Goal: Task Accomplishment & Management: Complete application form

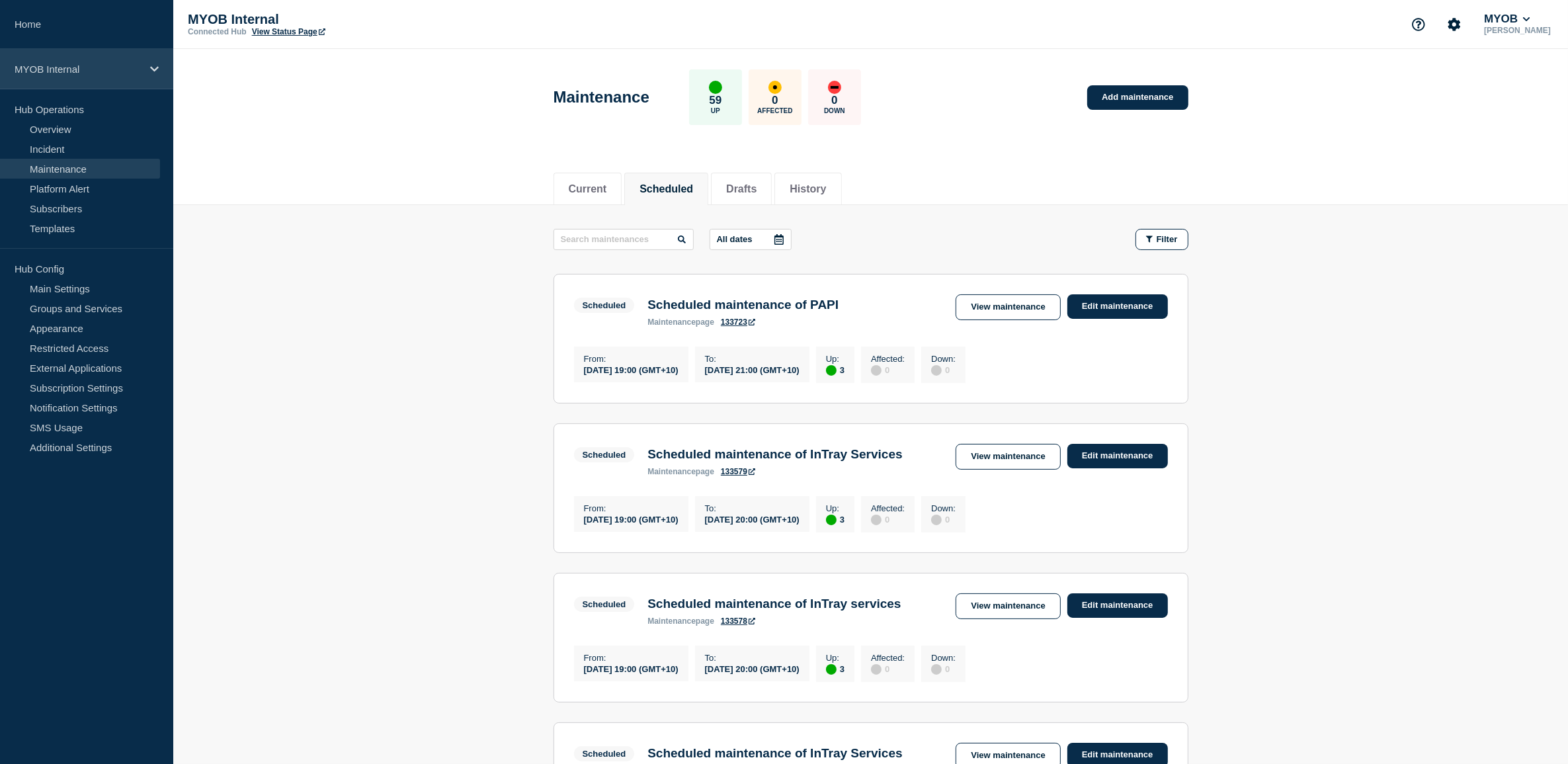
click at [107, 65] on p "MYOB Internal" at bounding box center [78, 69] width 127 height 11
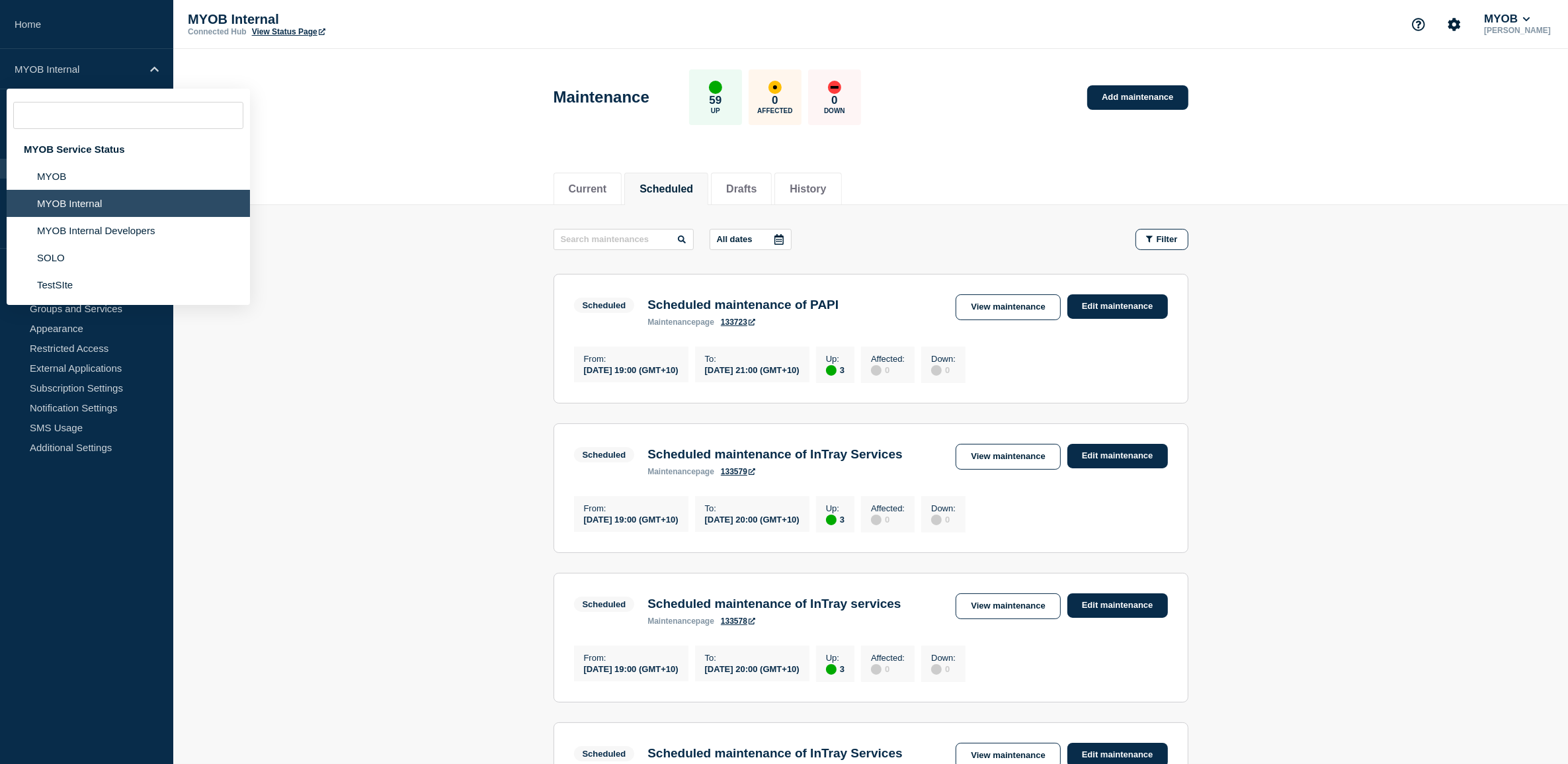
click at [66, 201] on li "MYOB Internal" at bounding box center [128, 203] width 243 height 28
click at [68, 190] on li "MYOB" at bounding box center [128, 203] width 243 height 28
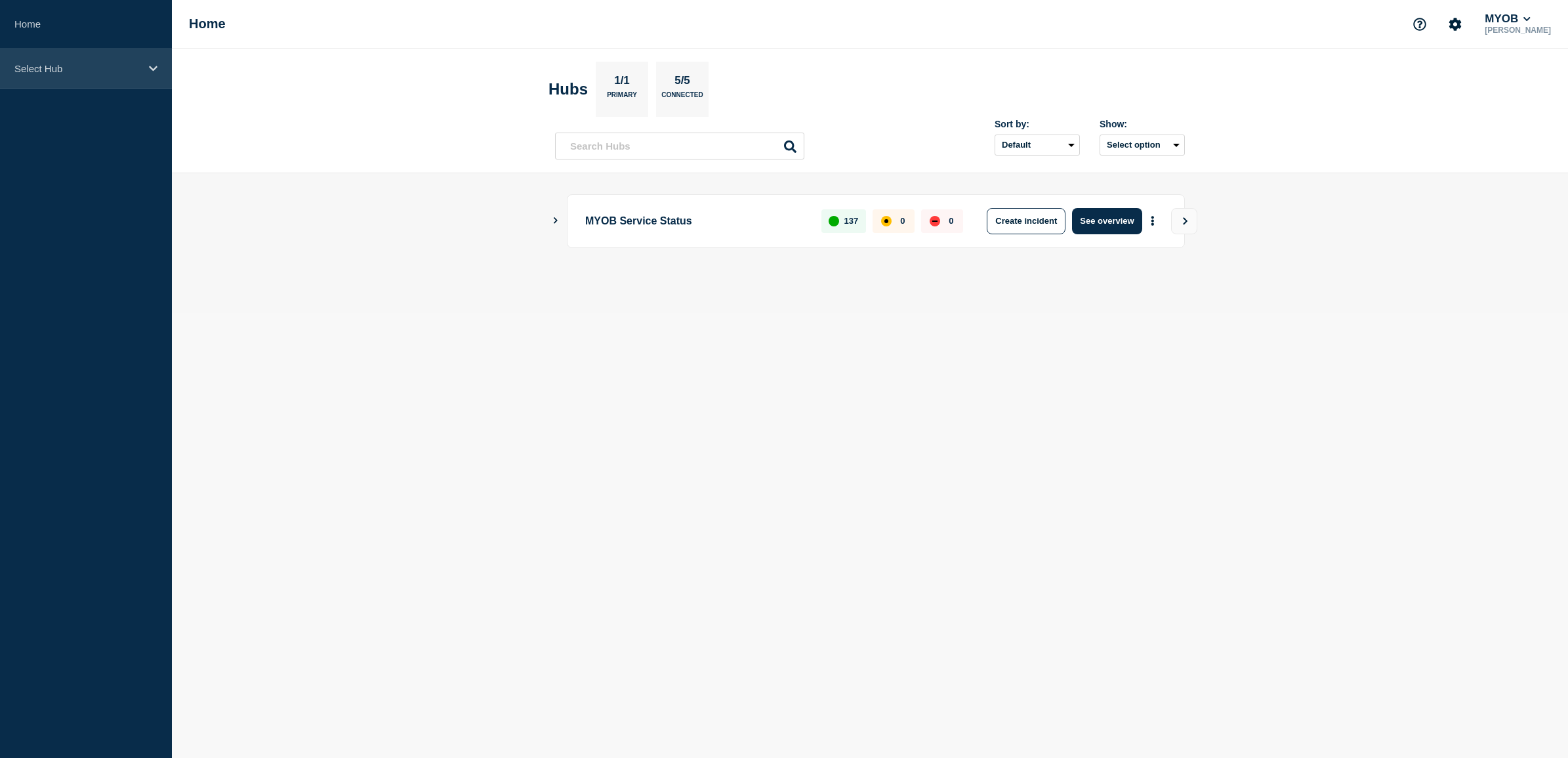
click at [146, 71] on div "Select Hub" at bounding box center [86, 69] width 172 height 40
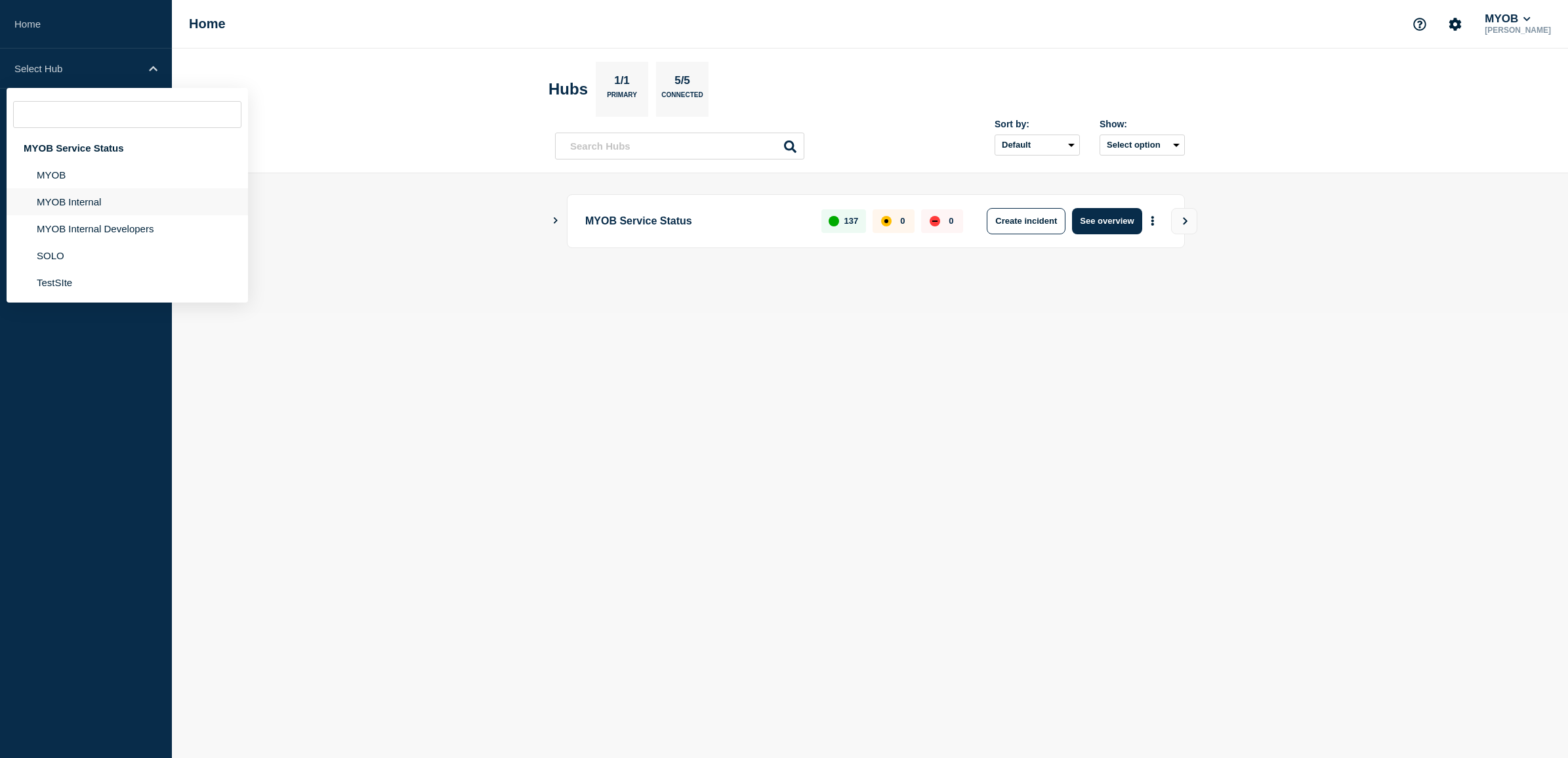
click at [96, 215] on li "MYOB Internal" at bounding box center [127, 228] width 241 height 27
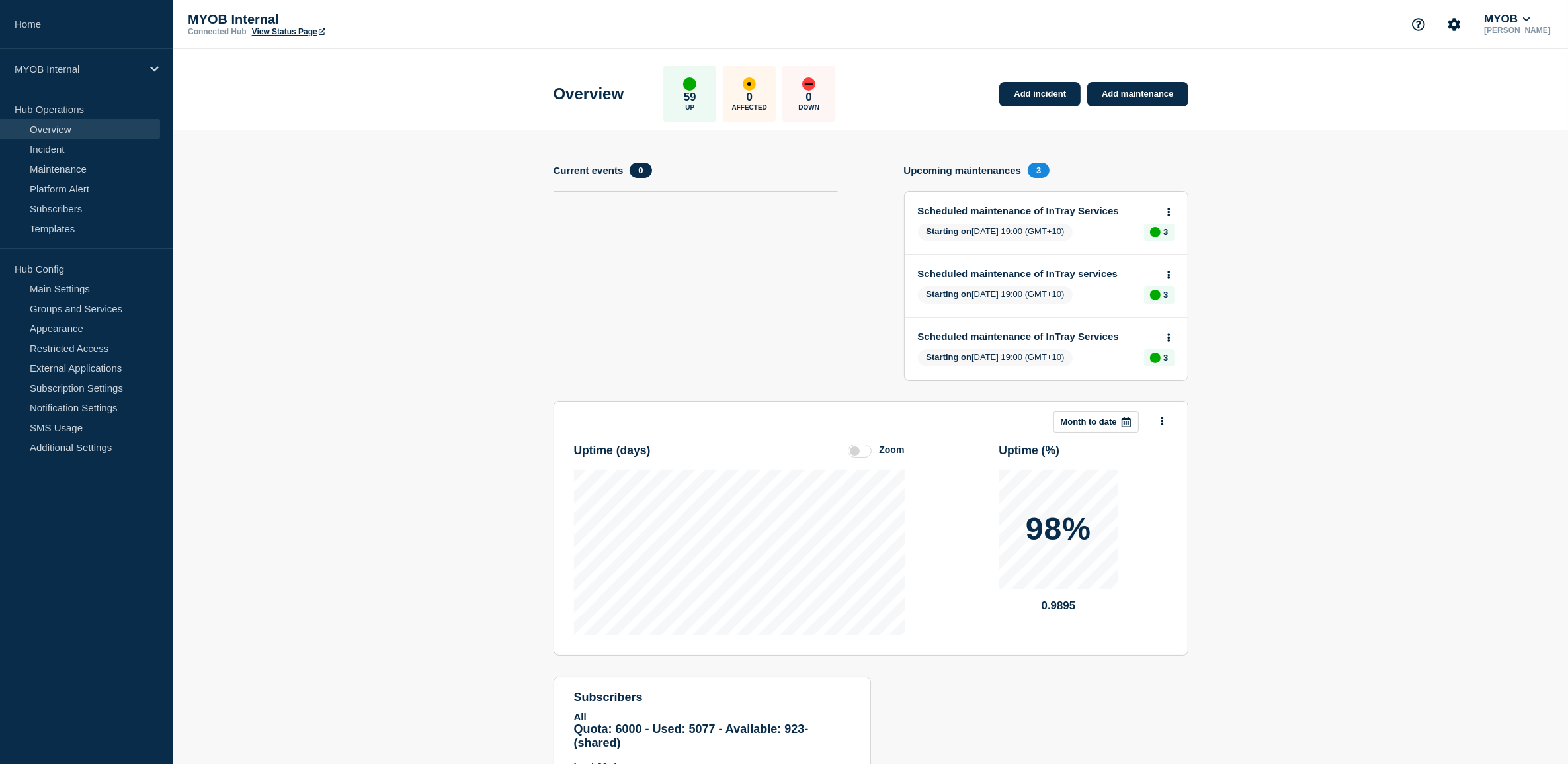
drag, startPoint x: 1044, startPoint y: 94, endPoint x: 1047, endPoint y: 123, distance: 29.2
click at [1044, 94] on link "Add incident" at bounding box center [1040, 94] width 82 height 25
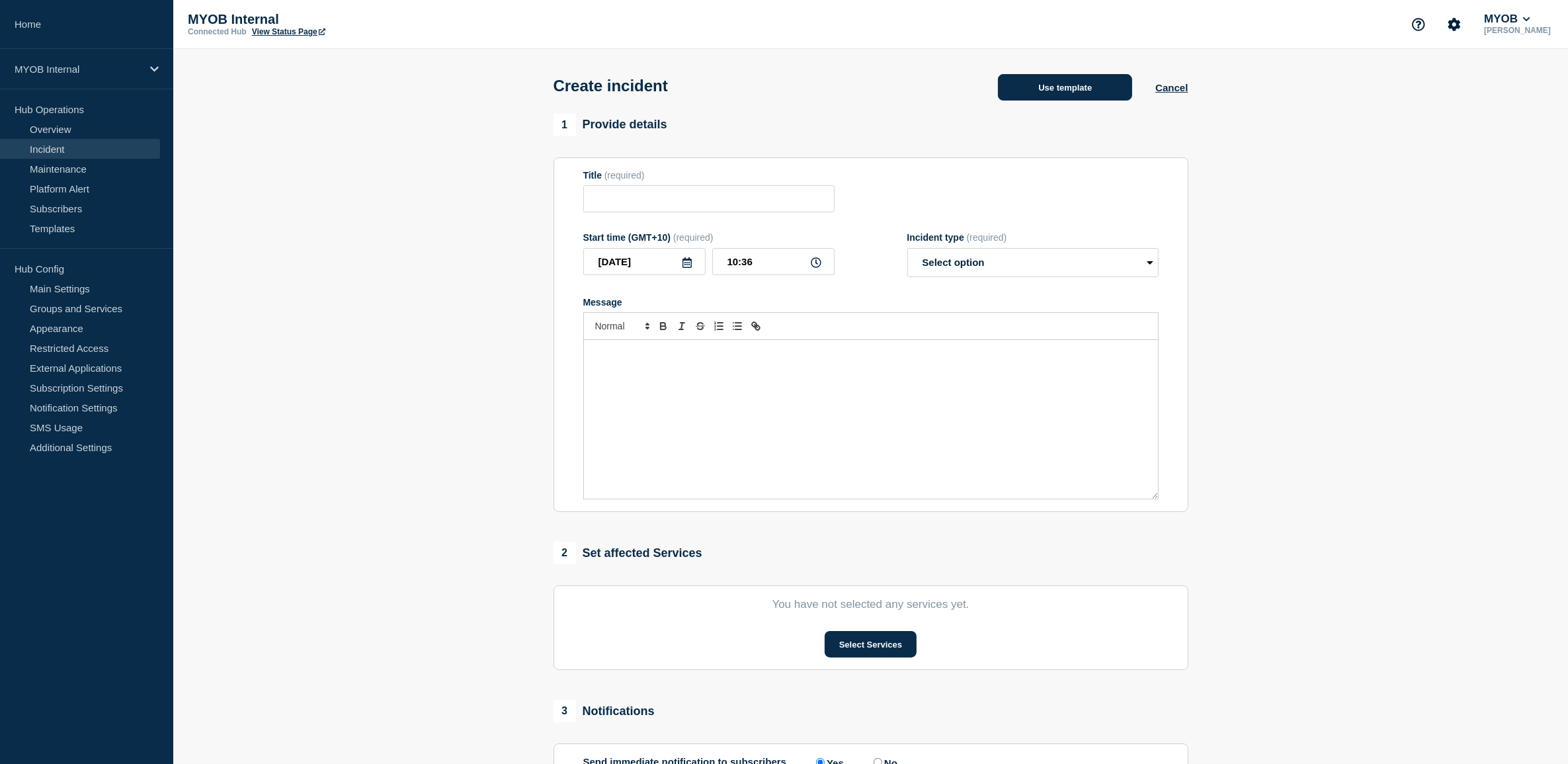
click at [1062, 92] on button "Use template" at bounding box center [1065, 87] width 134 height 27
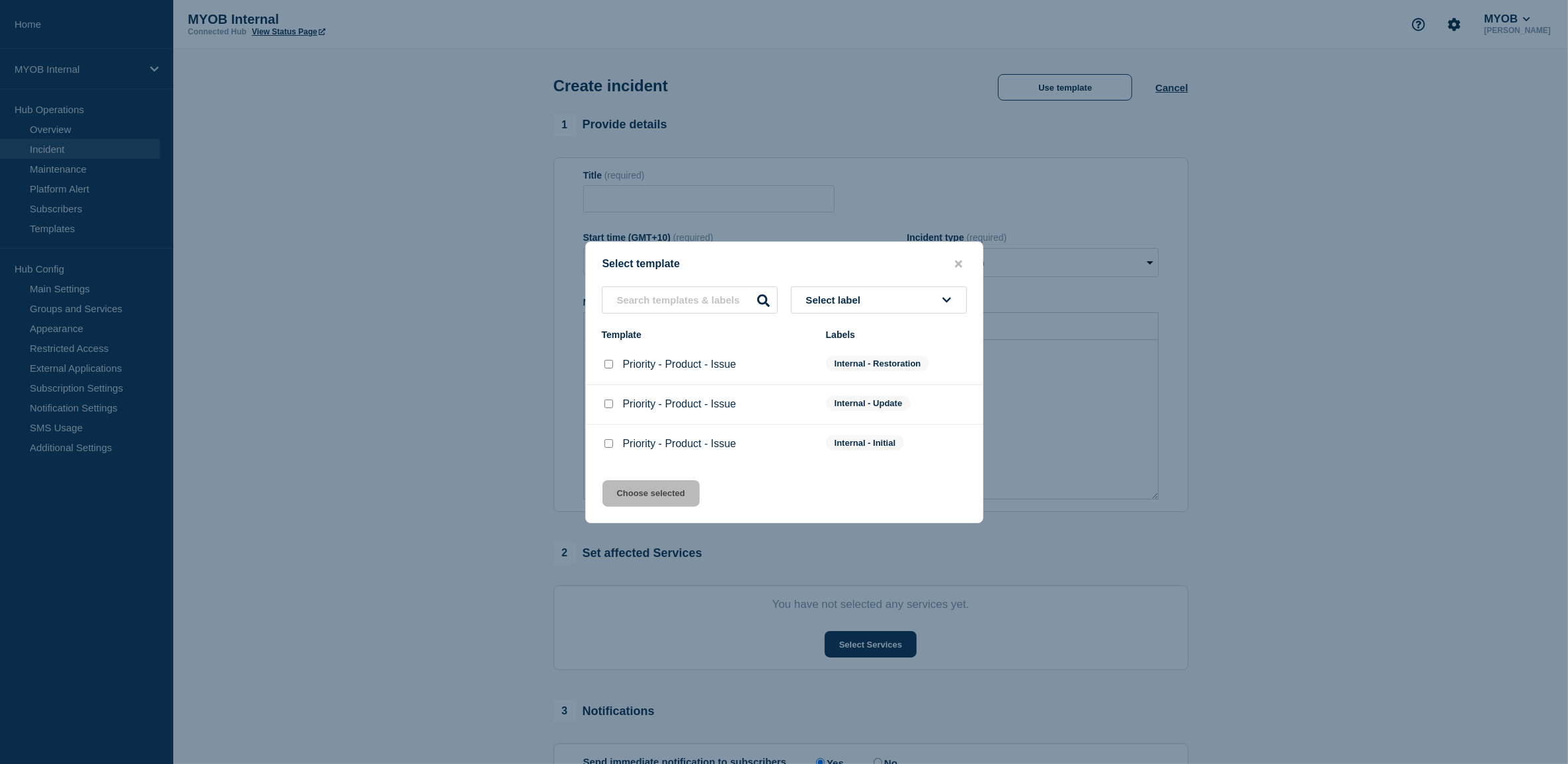
click at [609, 368] on input "Priority - Product - Issue checkbox" at bounding box center [608, 364] width 9 height 9
checkbox input "true"
click at [643, 494] on button "Choose selected" at bounding box center [651, 493] width 97 height 27
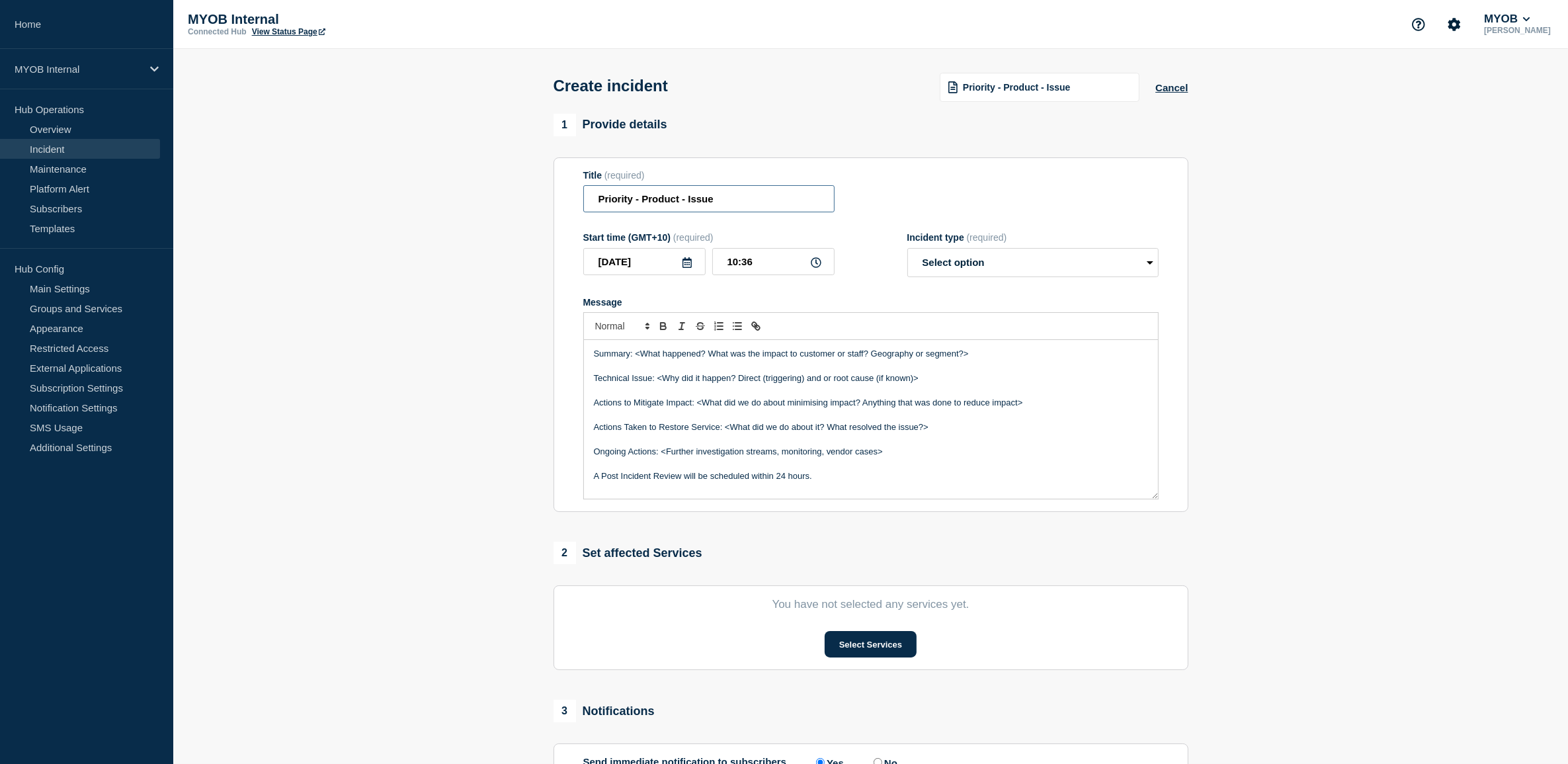
click at [633, 203] on input "Priority - Product - Issue" at bounding box center [708, 199] width 252 height 28
click at [686, 203] on input "Priority 3 - Product - Issue" at bounding box center [708, 199] width 252 height 28
drag, startPoint x: 752, startPoint y: 203, endPoint x: 652, endPoint y: 207, distance: 100.1
click at [652, 207] on input "Priority 3 - Producte" at bounding box center [708, 199] width 252 height 28
type input "Priority 3 - [PERSON_NAME] - Unavailable"
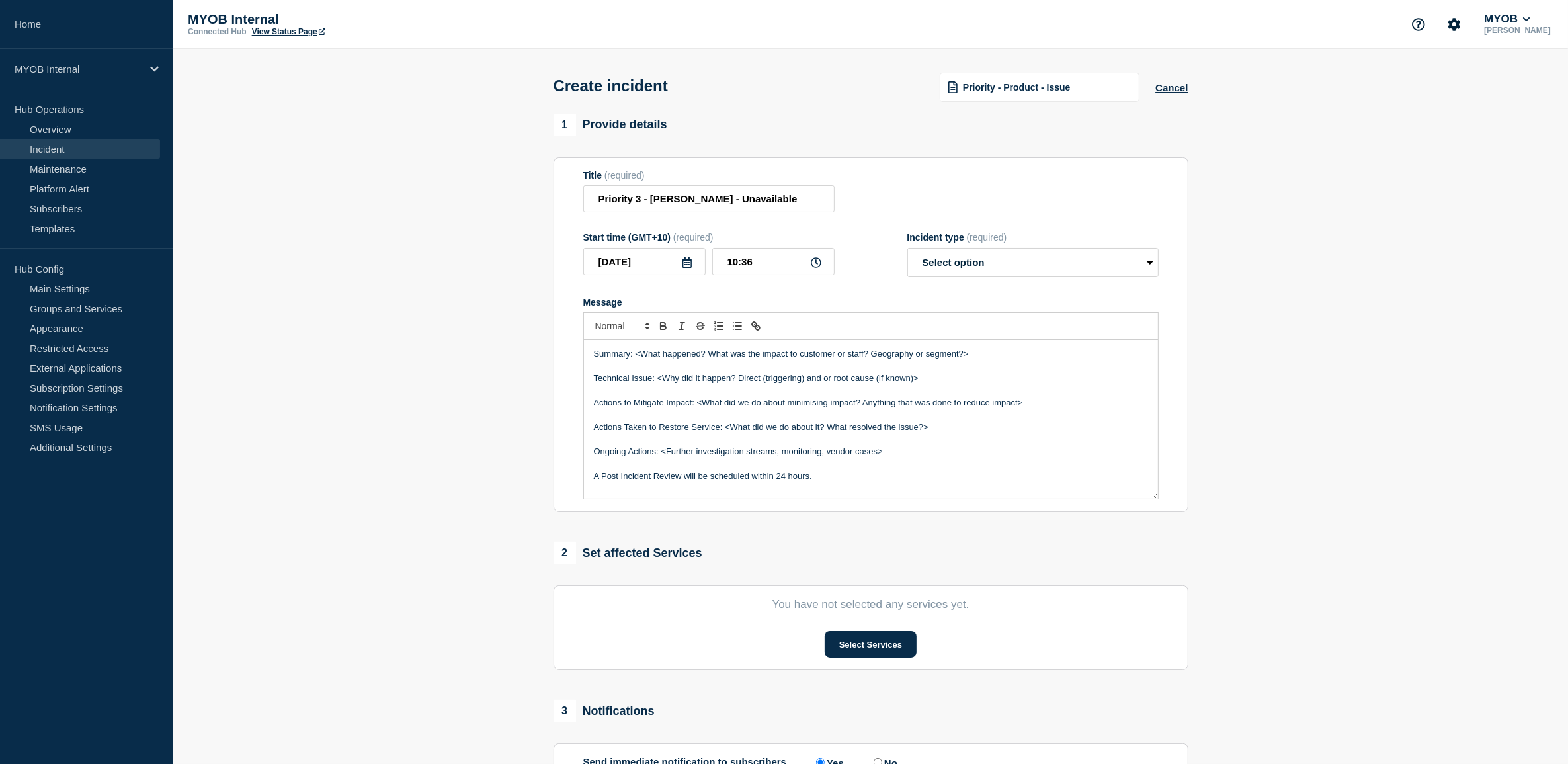
drag, startPoint x: 889, startPoint y: 350, endPoint x: 638, endPoint y: 359, distance: 251.2
click at [638, 359] on p "Summary: <What happened? What was the impact to customer or staff? Geography or…" at bounding box center [870, 353] width 554 height 12
click at [688, 352] on p "Summary: From 12" at bounding box center [870, 353] width 554 height 12
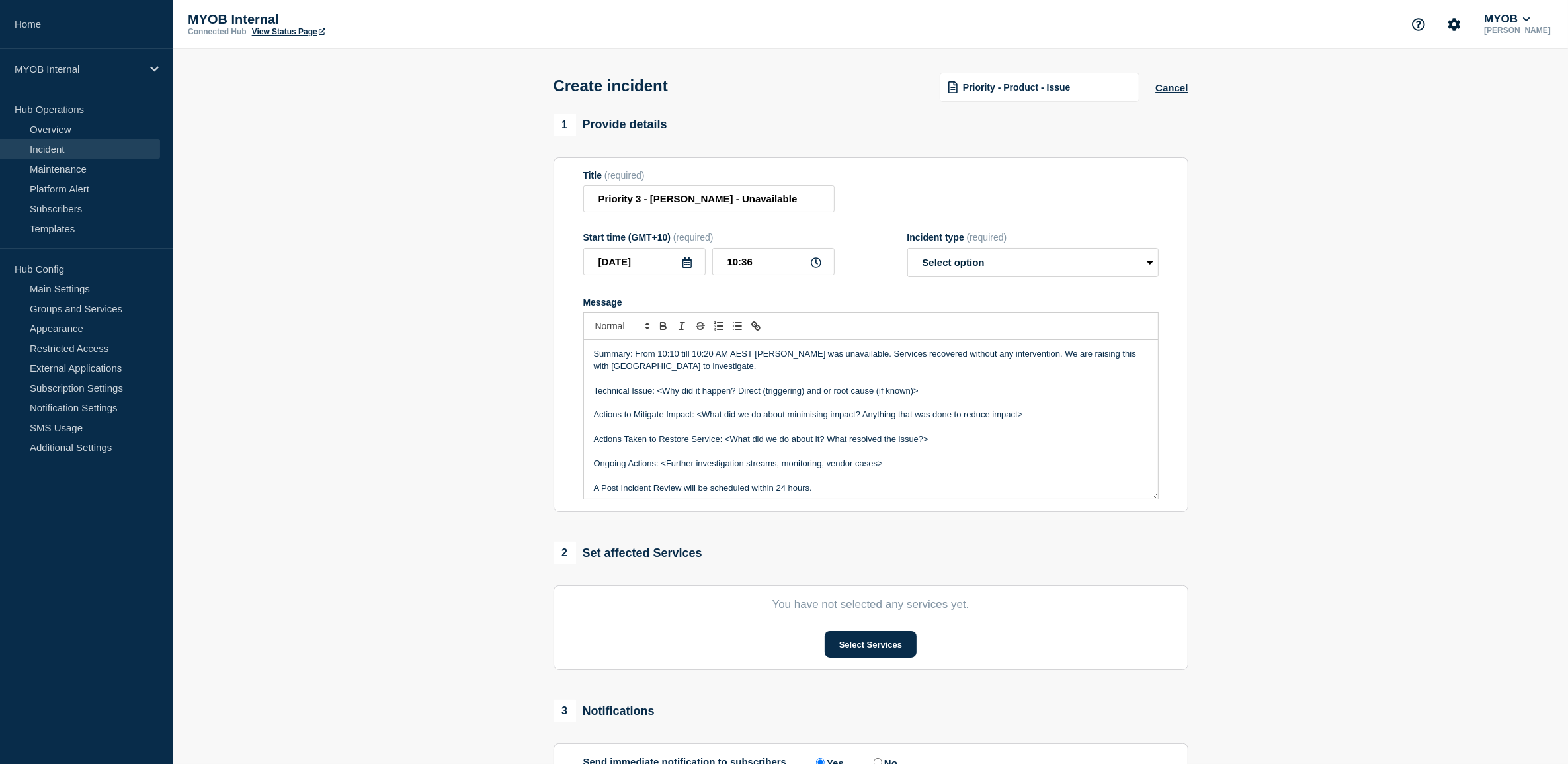
drag, startPoint x: 937, startPoint y: 391, endPoint x: 656, endPoint y: 391, distance: 281.0
click at [656, 391] on p "Technical Issue: <Why did it happen? Direct (triggering) and or root cause (if …" at bounding box center [870, 391] width 554 height 12
drag, startPoint x: 984, startPoint y: 417, endPoint x: 579, endPoint y: 411, distance: 405.0
click at [578, 412] on section "Title (required) Priority 3 - [PERSON_NAME] - Unavailable Start time (GMT+10) (…" at bounding box center [871, 335] width 634 height 355
drag, startPoint x: 946, startPoint y: 417, endPoint x: 726, endPoint y: 411, distance: 220.1
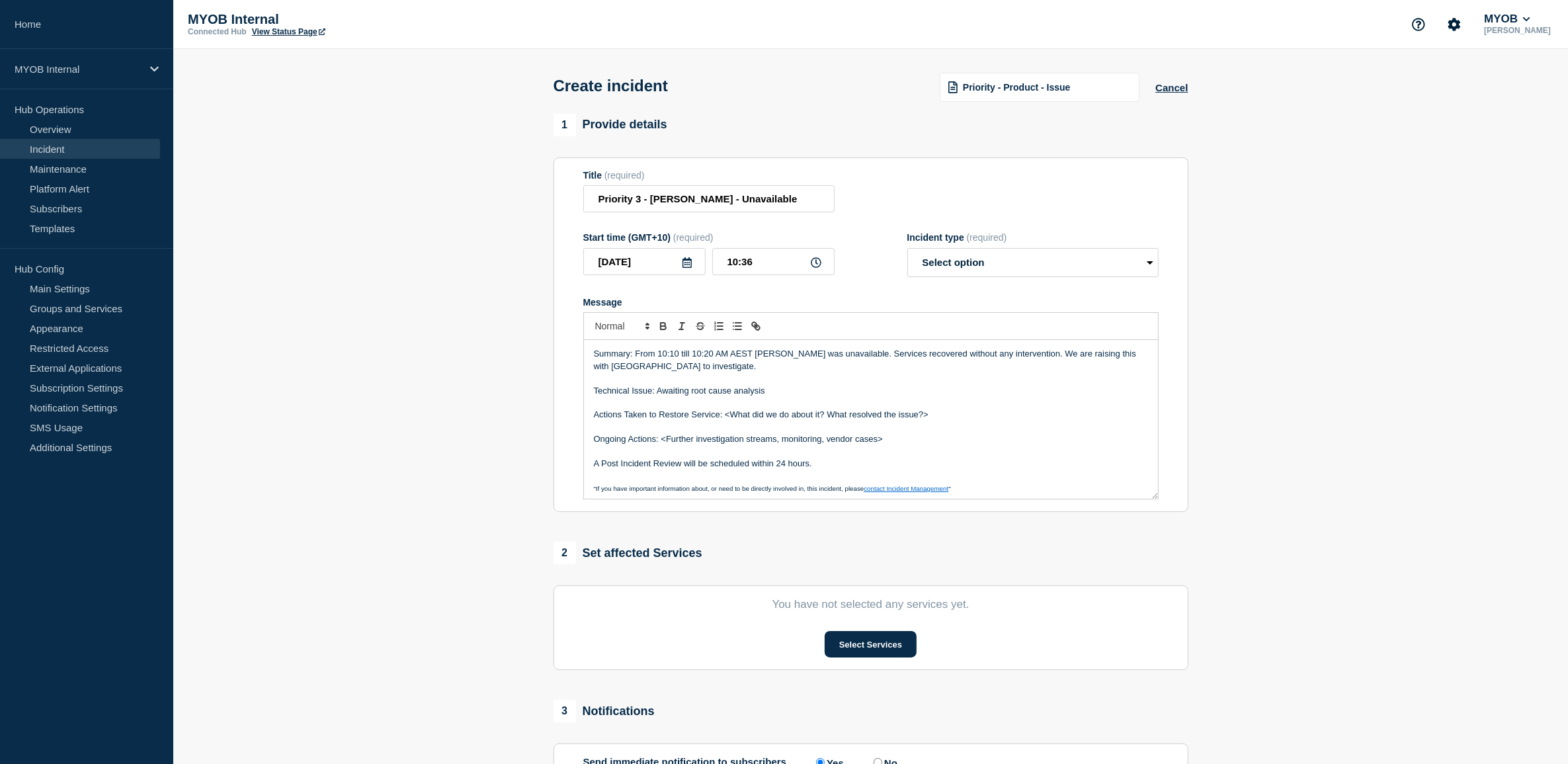
click at [726, 411] on p "Actions Taken to Restore Service: <What did we do about it? What resolved the i…" at bounding box center [870, 414] width 554 height 12
click at [965, 449] on p "Message" at bounding box center [870, 451] width 554 height 12
drag, startPoint x: 919, startPoint y: 450, endPoint x: 663, endPoint y: 444, distance: 256.1
click at [663, 444] on div "Summary: From 10:10 till 10:20 AM AEST [PERSON_NAME] was unavailable. Services …" at bounding box center [871, 419] width 574 height 159
drag, startPoint x: 822, startPoint y: 458, endPoint x: 562, endPoint y: 461, distance: 260.0
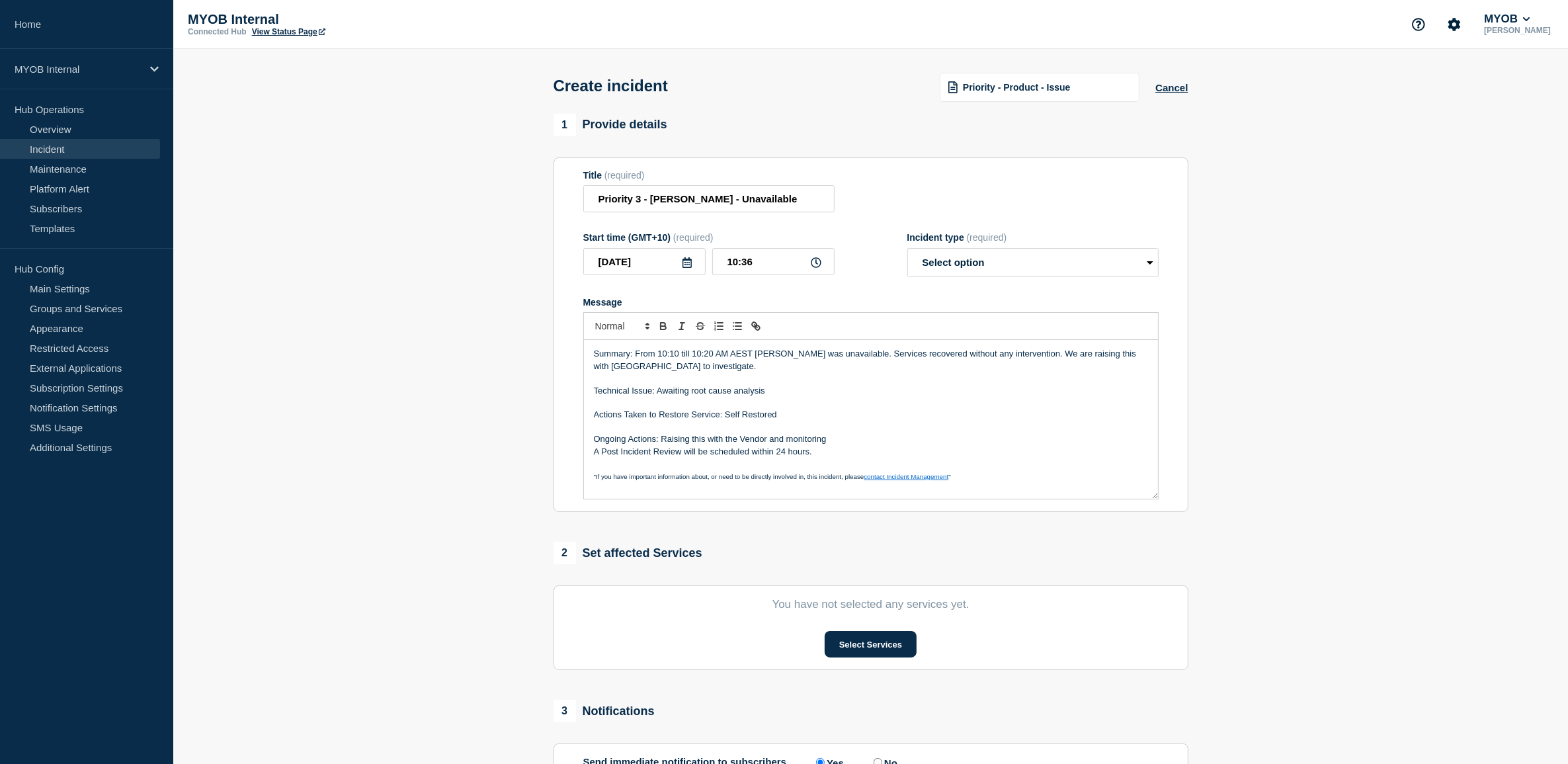
click at [562, 461] on section "Title (required) Priority 3 - [PERSON_NAME] - Unavailable Start time (GMT+10) (…" at bounding box center [871, 335] width 634 height 355
click at [855, 455] on p "A Post Incident Review will be scheduled within 24 hours." at bounding box center [870, 451] width 554 height 12
drag, startPoint x: 823, startPoint y: 458, endPoint x: 579, endPoint y: 449, distance: 244.2
click at [579, 449] on section "Title (required) Priority 3 - [PERSON_NAME] - Unavailable Start time (GMT+10) (…" at bounding box center [871, 335] width 634 height 355
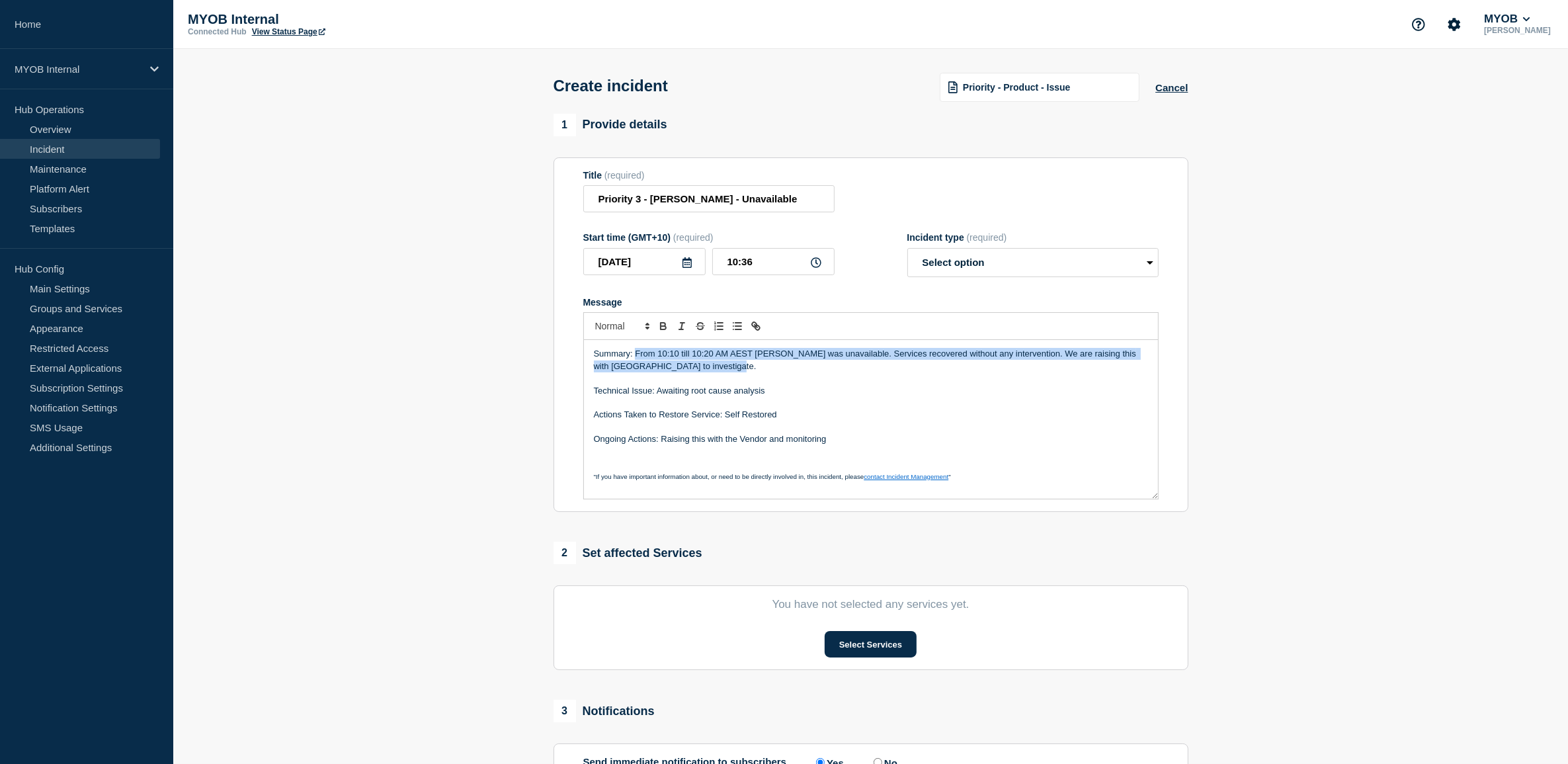
drag, startPoint x: 736, startPoint y: 372, endPoint x: 636, endPoint y: 353, distance: 101.8
click at [636, 353] on p "Summary: From 10:10 till 10:20 AM AEST [PERSON_NAME] was unavailable. Services …" at bounding box center [870, 360] width 554 height 25
copy p "From 10:10 till 10:20 AM AEST [PERSON_NAME] was unavailable. Services recovered…"
click at [774, 397] on p "Technical Issue: Awaiting root cause analysis" at bounding box center [870, 391] width 554 height 12
click at [695, 366] on p "Summary: From 10:10 till 10:20 AM AEST [PERSON_NAME] was unavailable. Services …" at bounding box center [870, 360] width 554 height 25
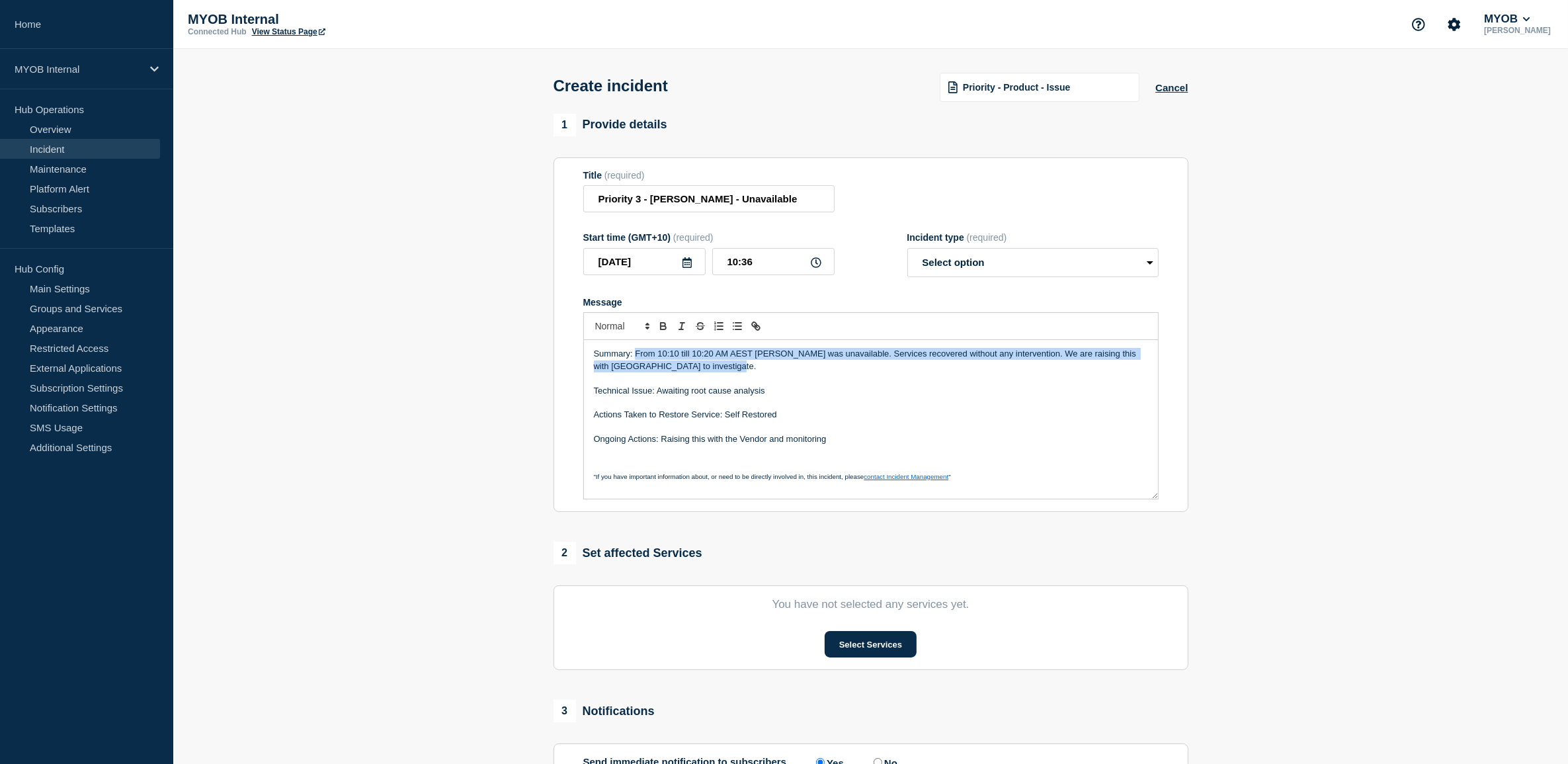
drag, startPoint x: 708, startPoint y: 367, endPoint x: 634, endPoint y: 360, distance: 74.3
click at [634, 360] on p "Summary: From 10:10 till 10:20 AM AEST [PERSON_NAME] was unavailable. Services …" at bounding box center [870, 360] width 554 height 25
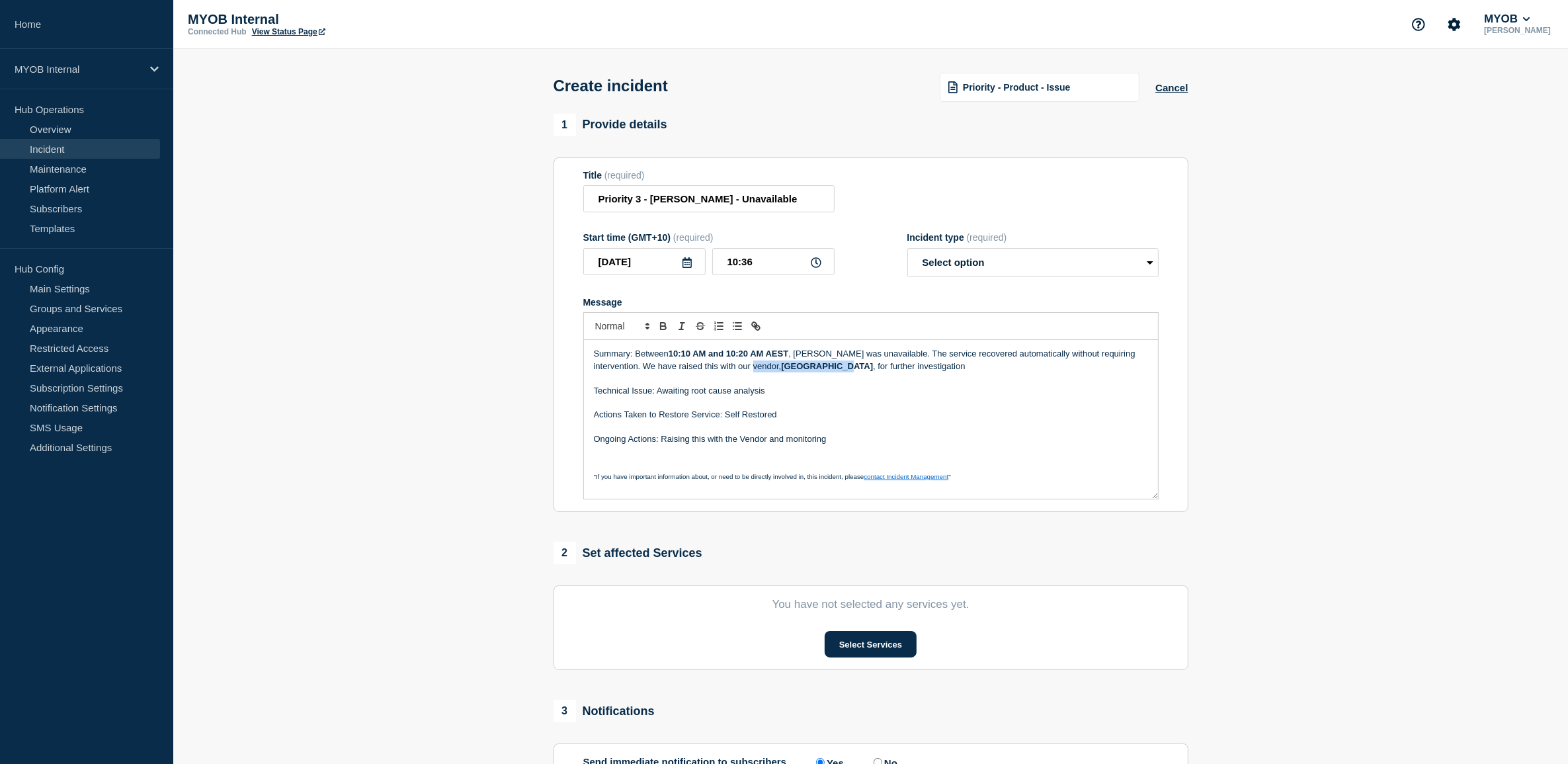
drag, startPoint x: 790, startPoint y: 369, endPoint x: 732, endPoint y: 369, distance: 58.0
click at [732, 369] on p "Summary: Between 10:10 AM and 10:20 AM AEST , [PERSON_NAME] was unavailable. Th…" at bounding box center [870, 360] width 554 height 25
drag, startPoint x: 787, startPoint y: 356, endPoint x: 670, endPoint y: 356, distance: 117.0
click at [670, 356] on p "Summary: Between 10:10 AM and 10:20 AM AEST , [PERSON_NAME] was unavailable. Th…" at bounding box center [870, 360] width 554 height 25
click at [781, 354] on p "Summary: Between 10:10 AM and 10:20 AM AES T , [PERSON_NAME] was unavailable. T…" at bounding box center [870, 360] width 554 height 25
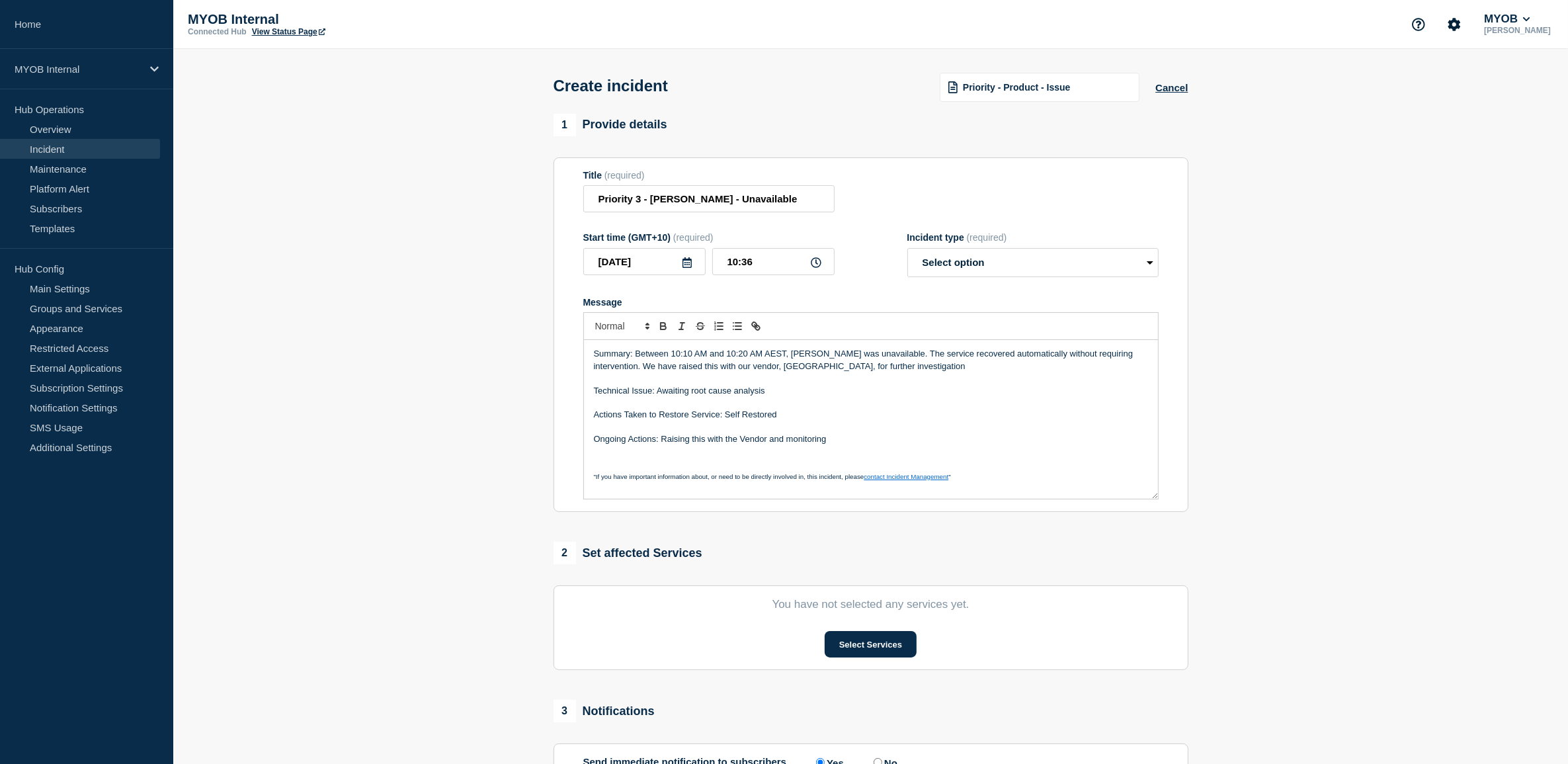
click at [848, 402] on p "Message" at bounding box center [870, 403] width 554 height 12
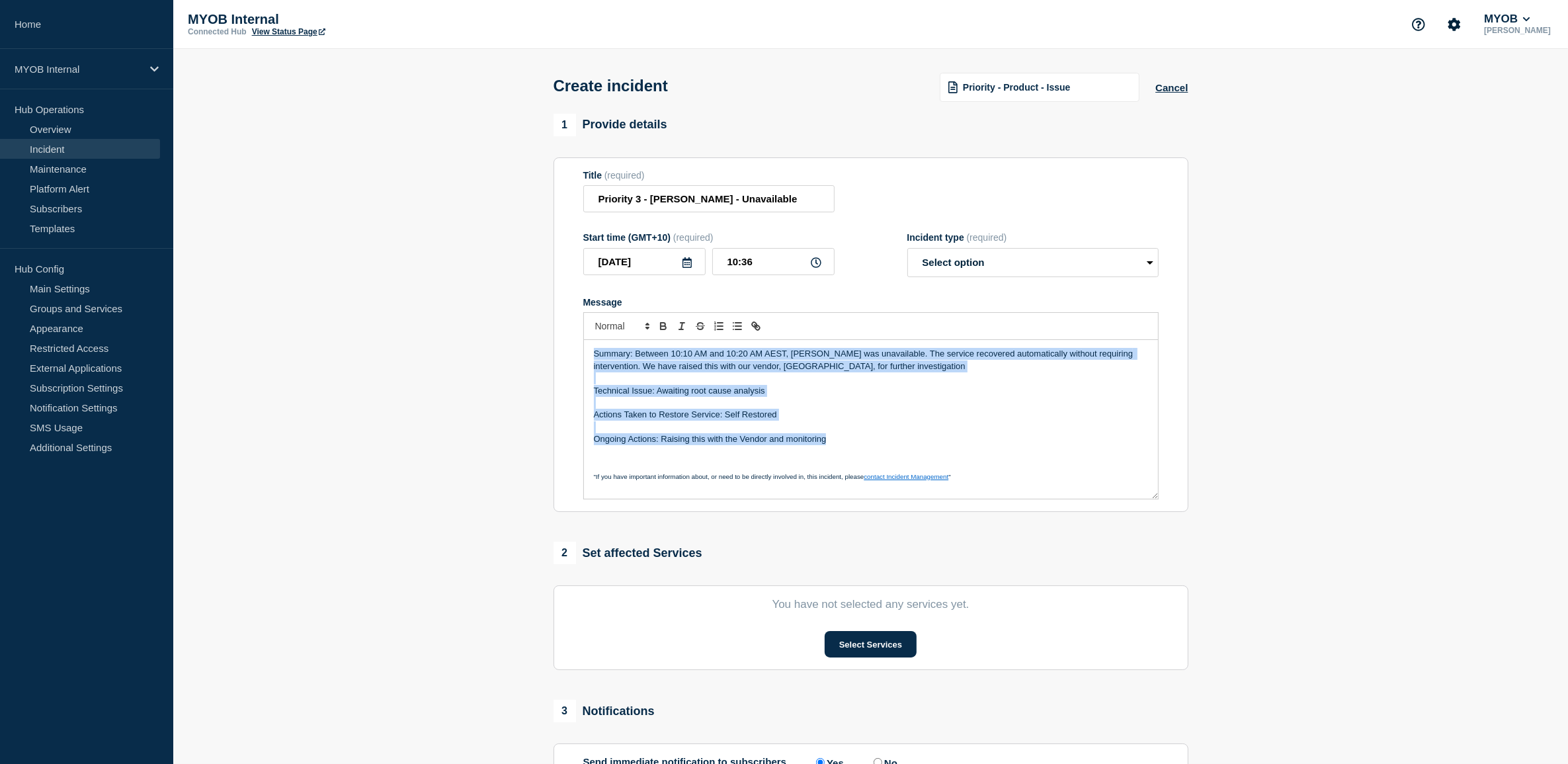
drag, startPoint x: 854, startPoint y: 441, endPoint x: 558, endPoint y: 352, distance: 309.1
click at [558, 352] on section "Title (required) Priority 3 - [PERSON_NAME] - Unavailable Start time (GMT+10) (…" at bounding box center [871, 335] width 634 height 355
copy div "Summary: Between 10:10 AM and 10:20 AM AEST, [PERSON_NAME] was unavailable. The…"
click at [887, 646] on button "Select Services" at bounding box center [870, 644] width 92 height 27
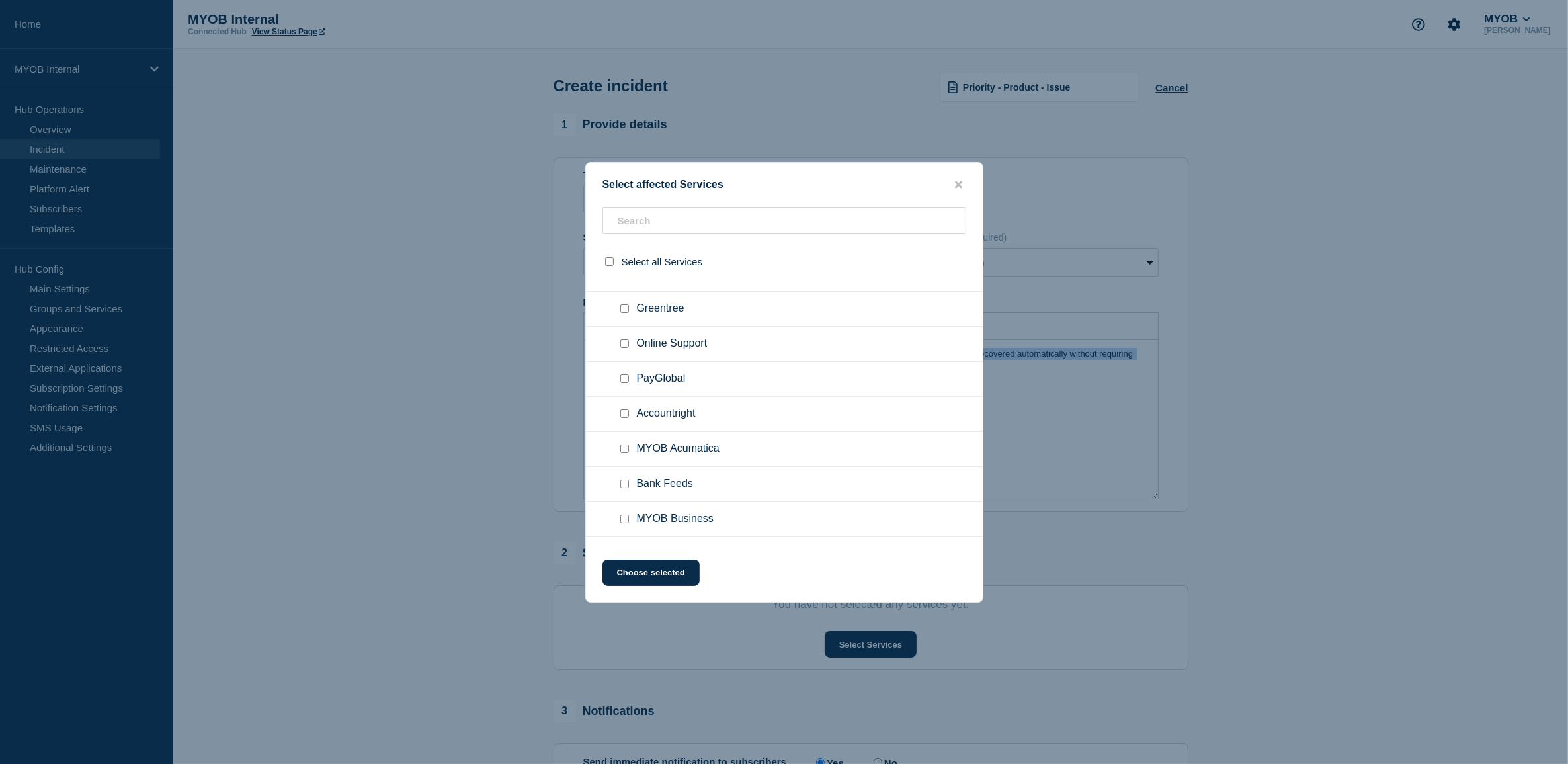
scroll to position [1488, 0]
click at [622, 386] on input "Accountright checkbox" at bounding box center [624, 385] width 9 height 9
checkbox input "true"
click at [619, 405] on div at bounding box center [627, 409] width 19 height 13
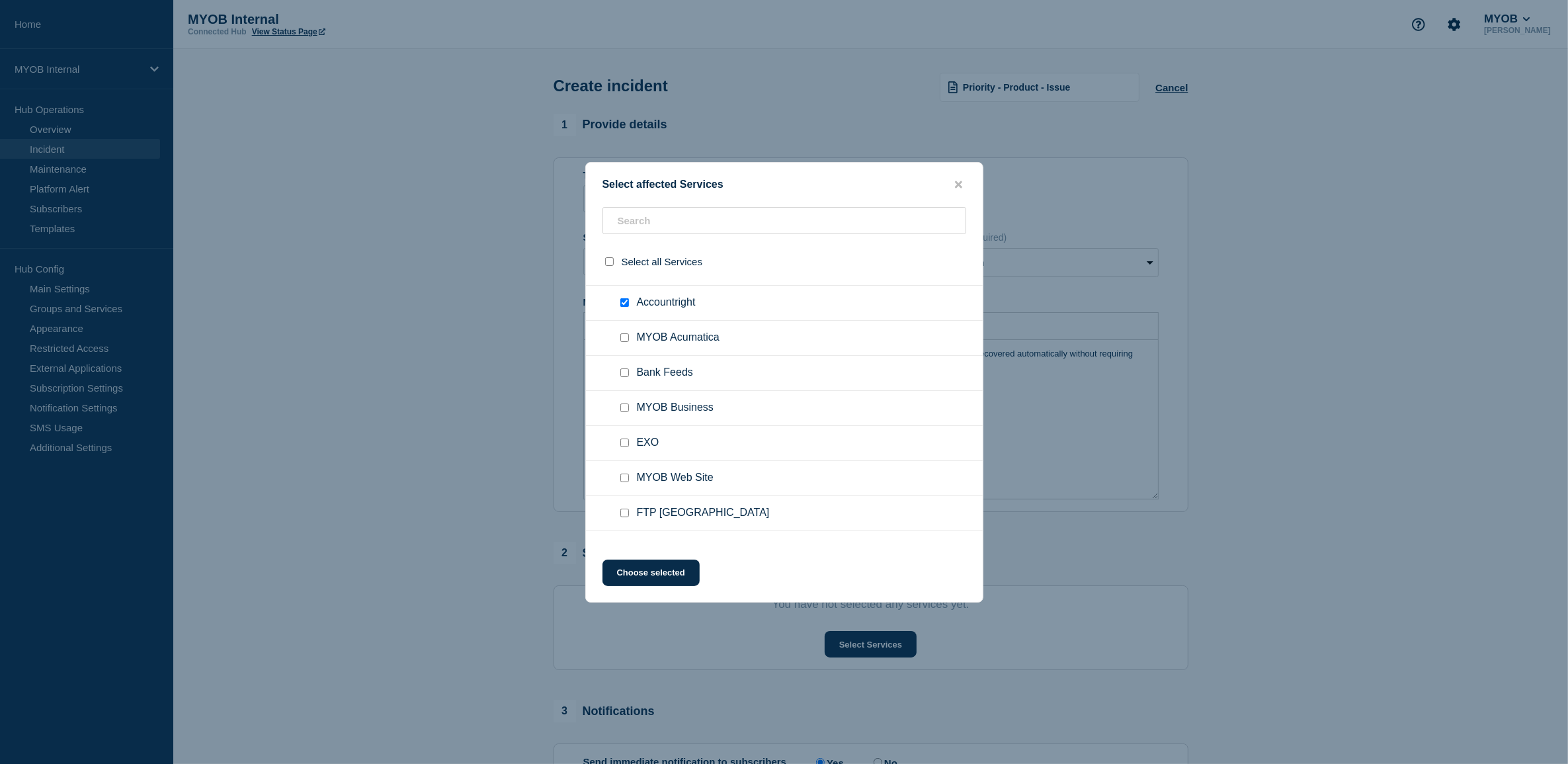
click at [622, 408] on input "MYOB Business checkbox" at bounding box center [624, 408] width 9 height 9
checkbox input "true"
click at [699, 222] on input "text" at bounding box center [784, 220] width 364 height 28
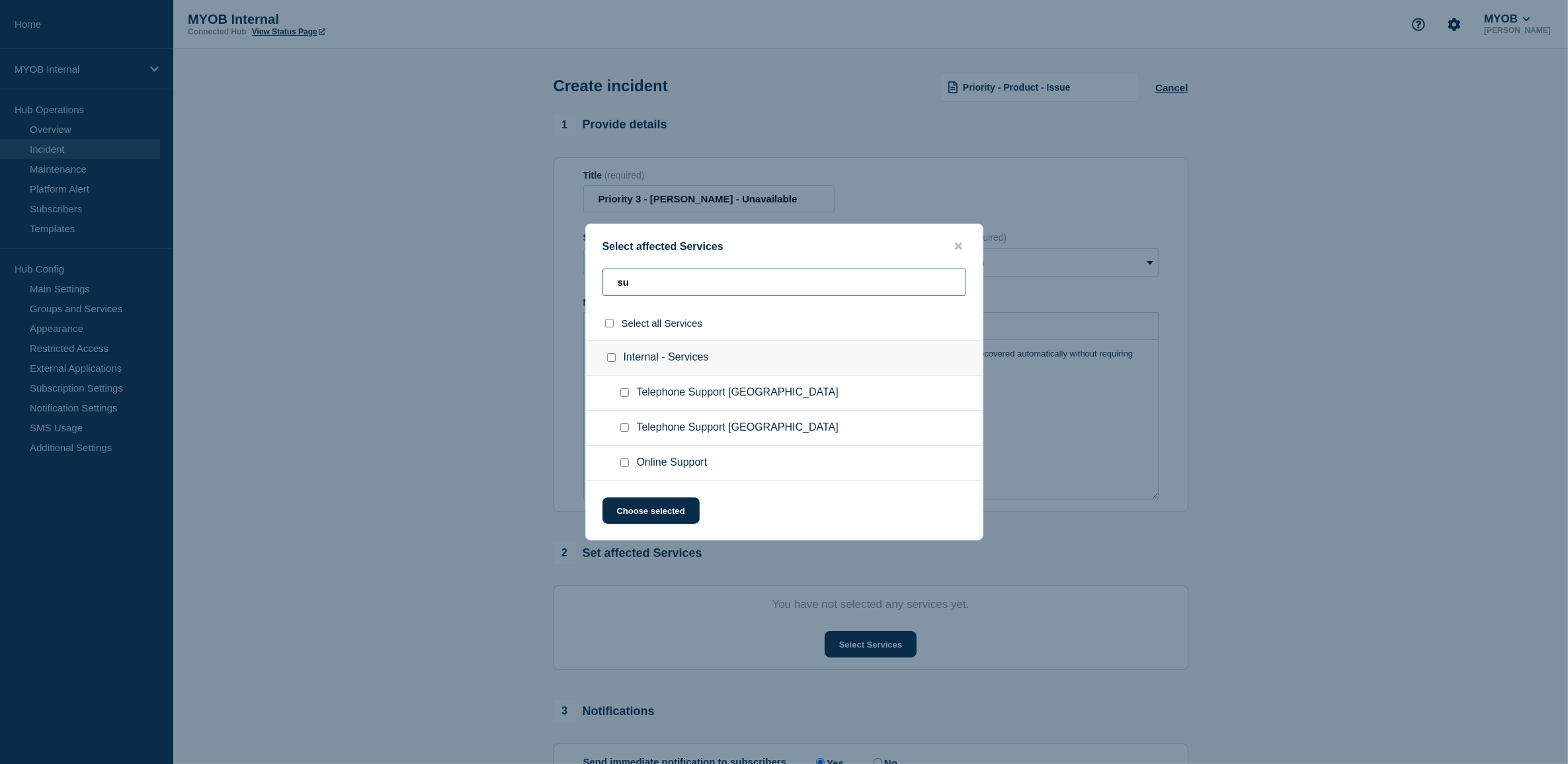
scroll to position [0, 0]
type input "sup"
click at [619, 465] on div at bounding box center [627, 463] width 19 height 13
click at [620, 462] on input "Online Support checkbox" at bounding box center [624, 462] width 9 height 9
checkbox input "true"
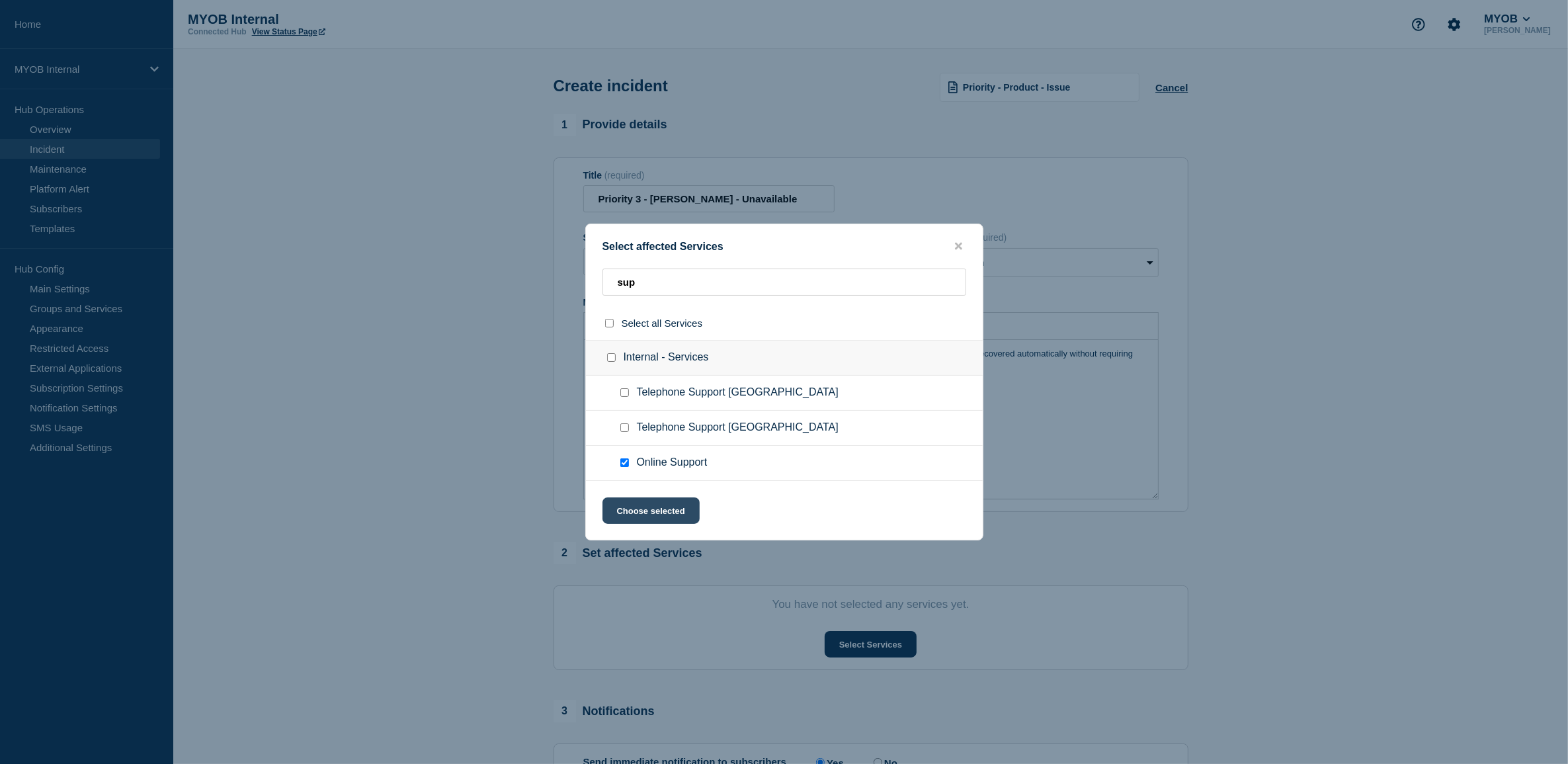
click at [662, 514] on button "Choose selected" at bounding box center [651, 511] width 97 height 27
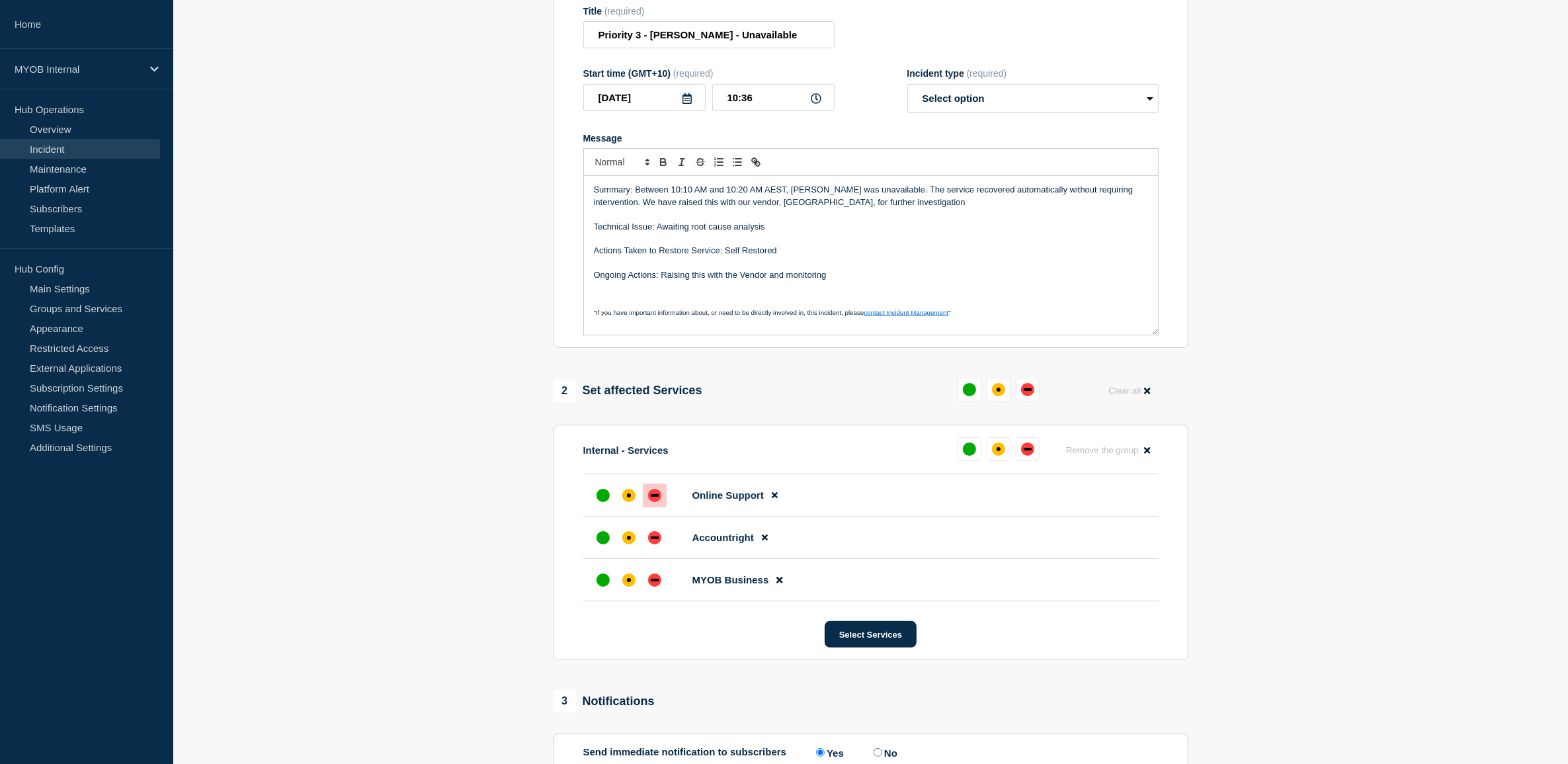
scroll to position [165, 0]
click at [594, 498] on div at bounding box center [602, 494] width 24 height 24
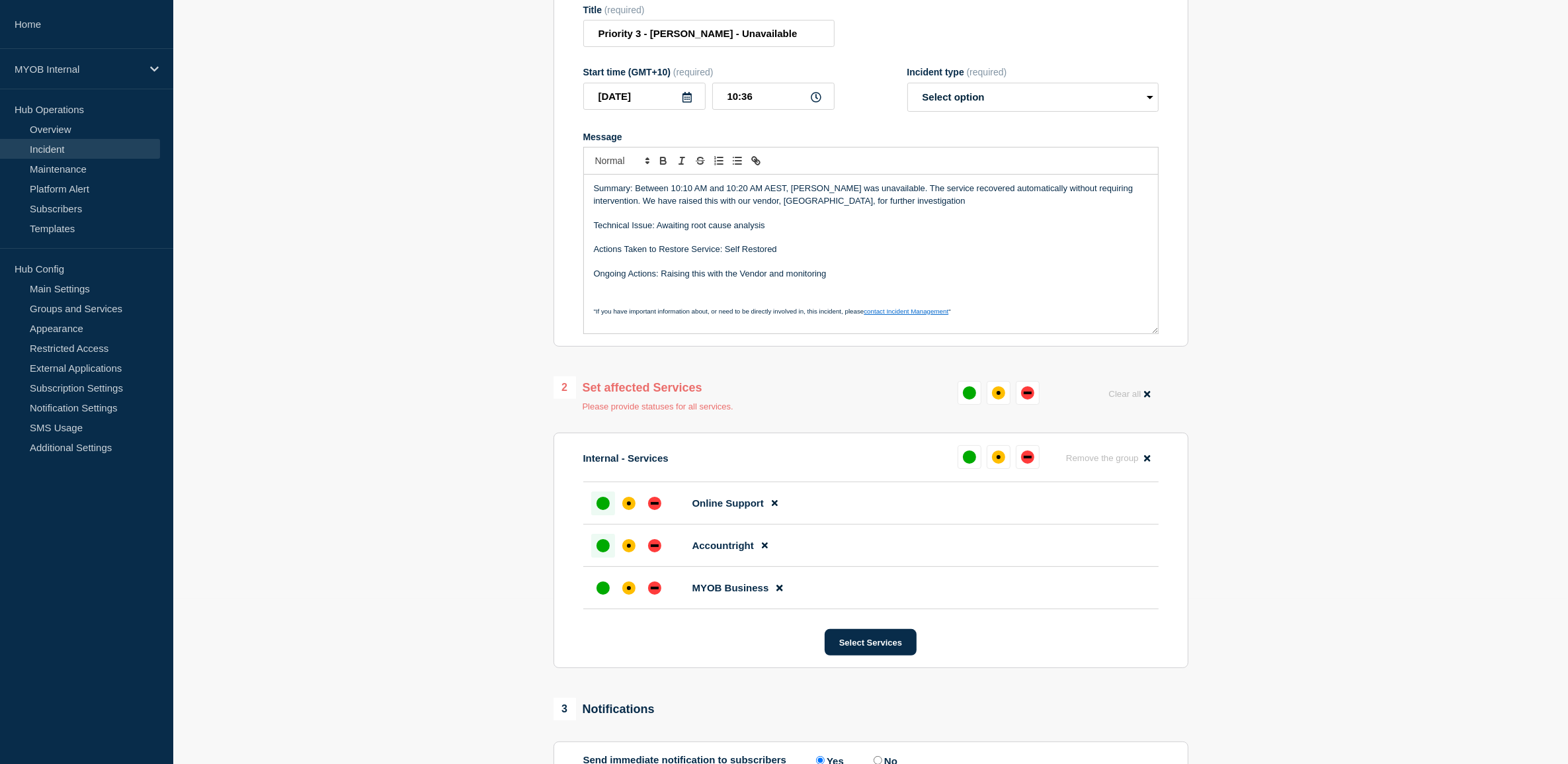
click at [604, 550] on div "up" at bounding box center [603, 545] width 13 height 13
click at [598, 589] on div "up" at bounding box center [603, 588] width 13 height 13
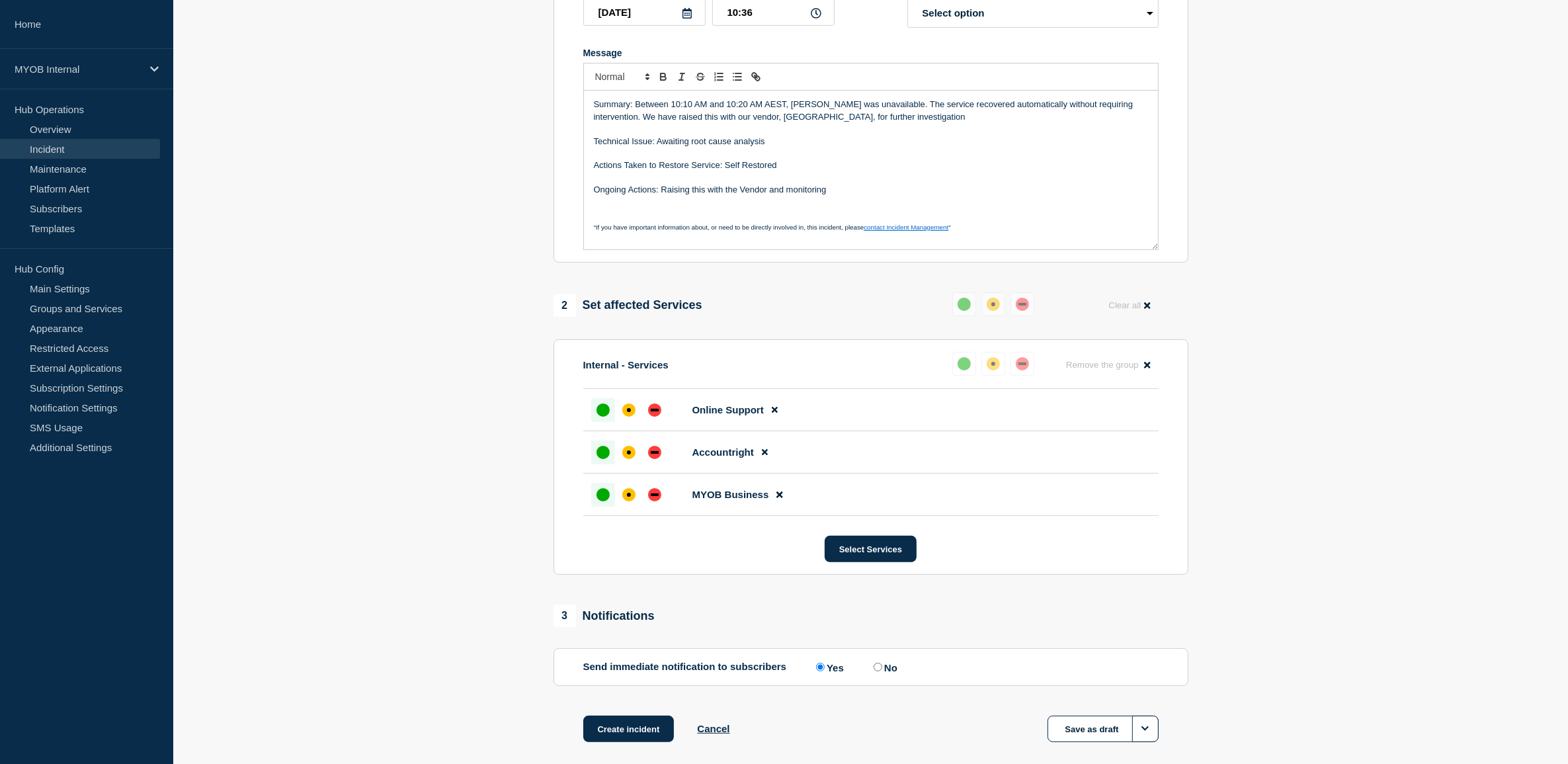
scroll to position [318, 0]
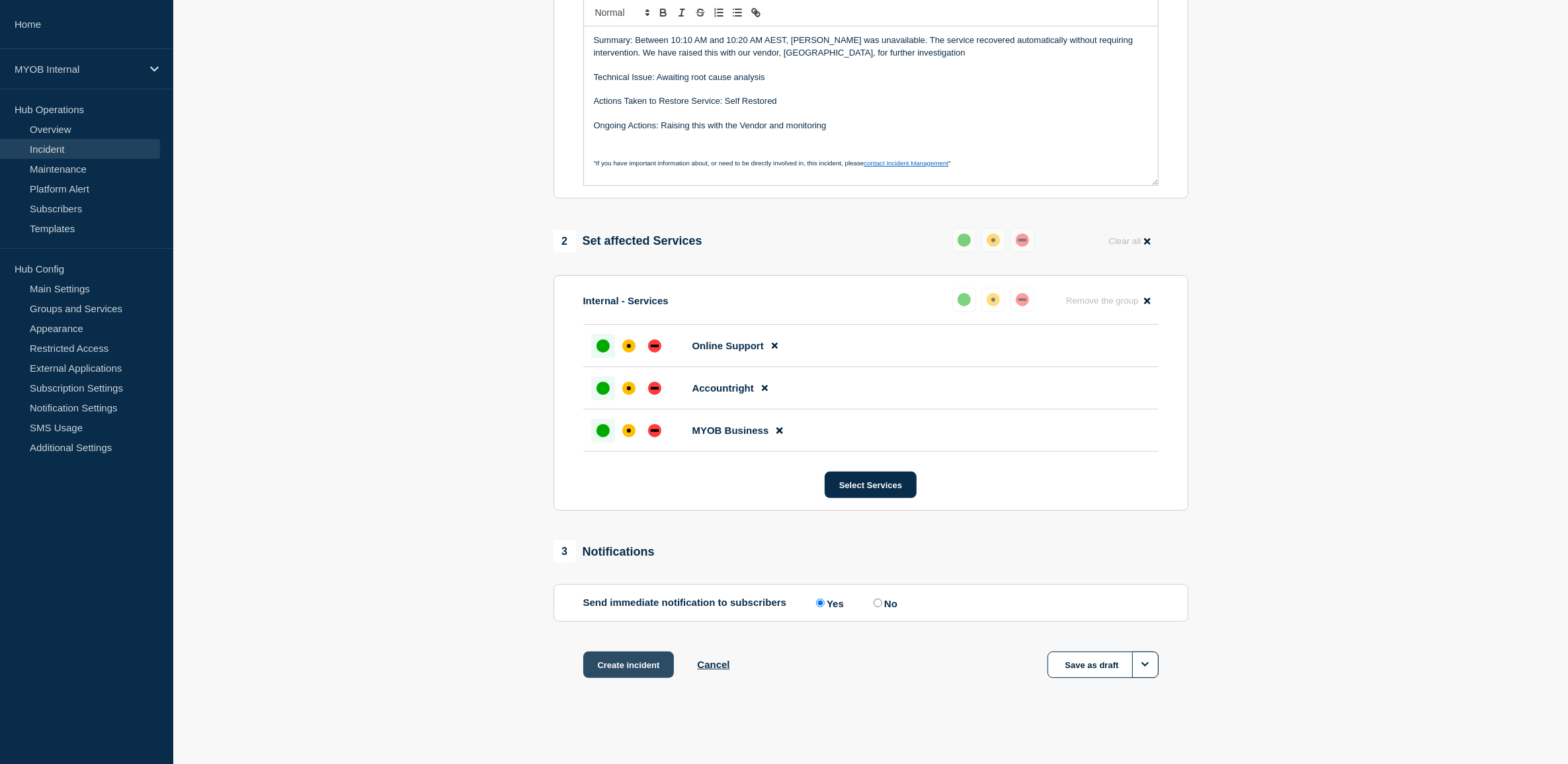
click at [626, 662] on button "Create incident" at bounding box center [629, 665] width 91 height 27
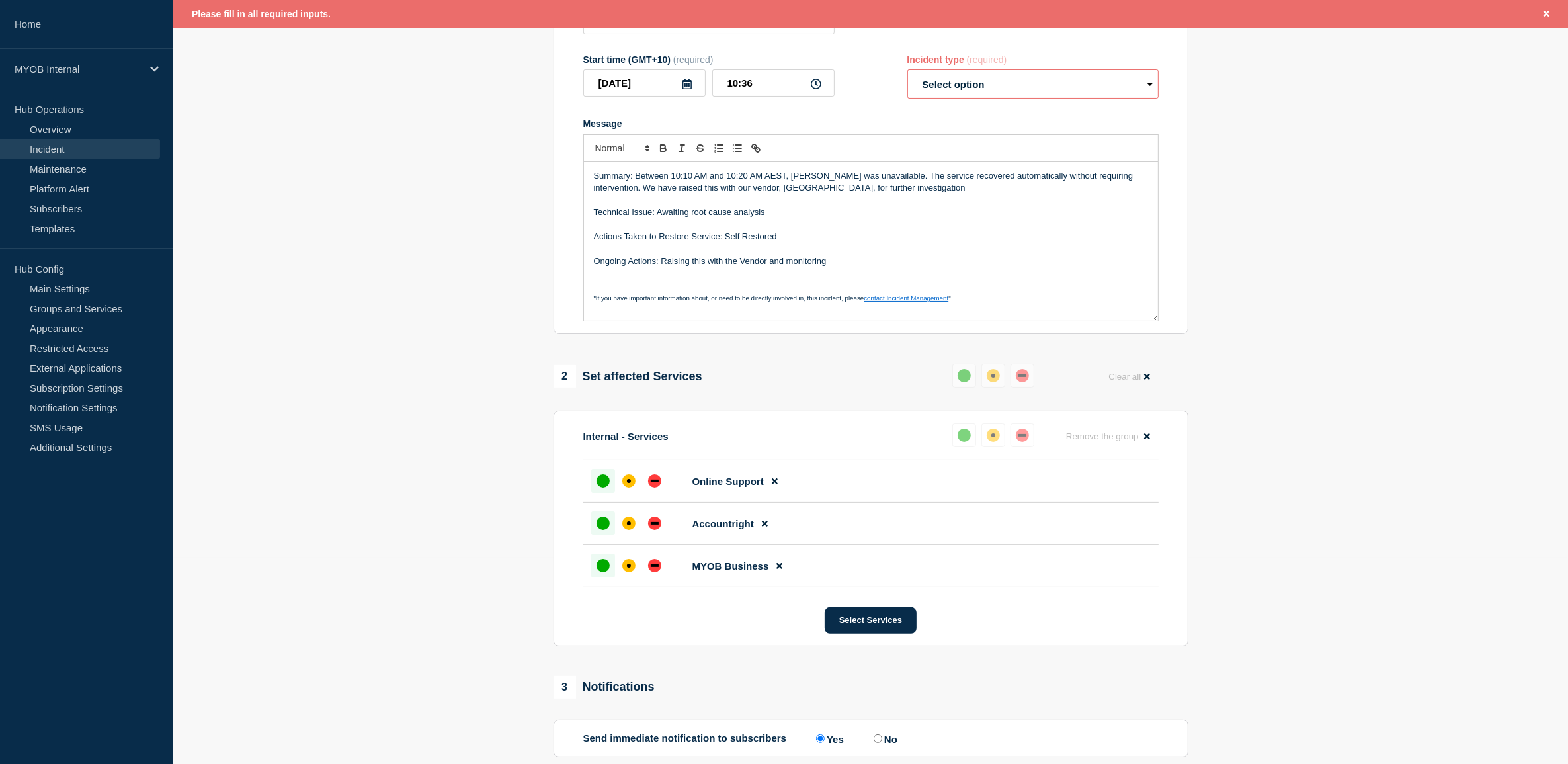
scroll to position [0, 0]
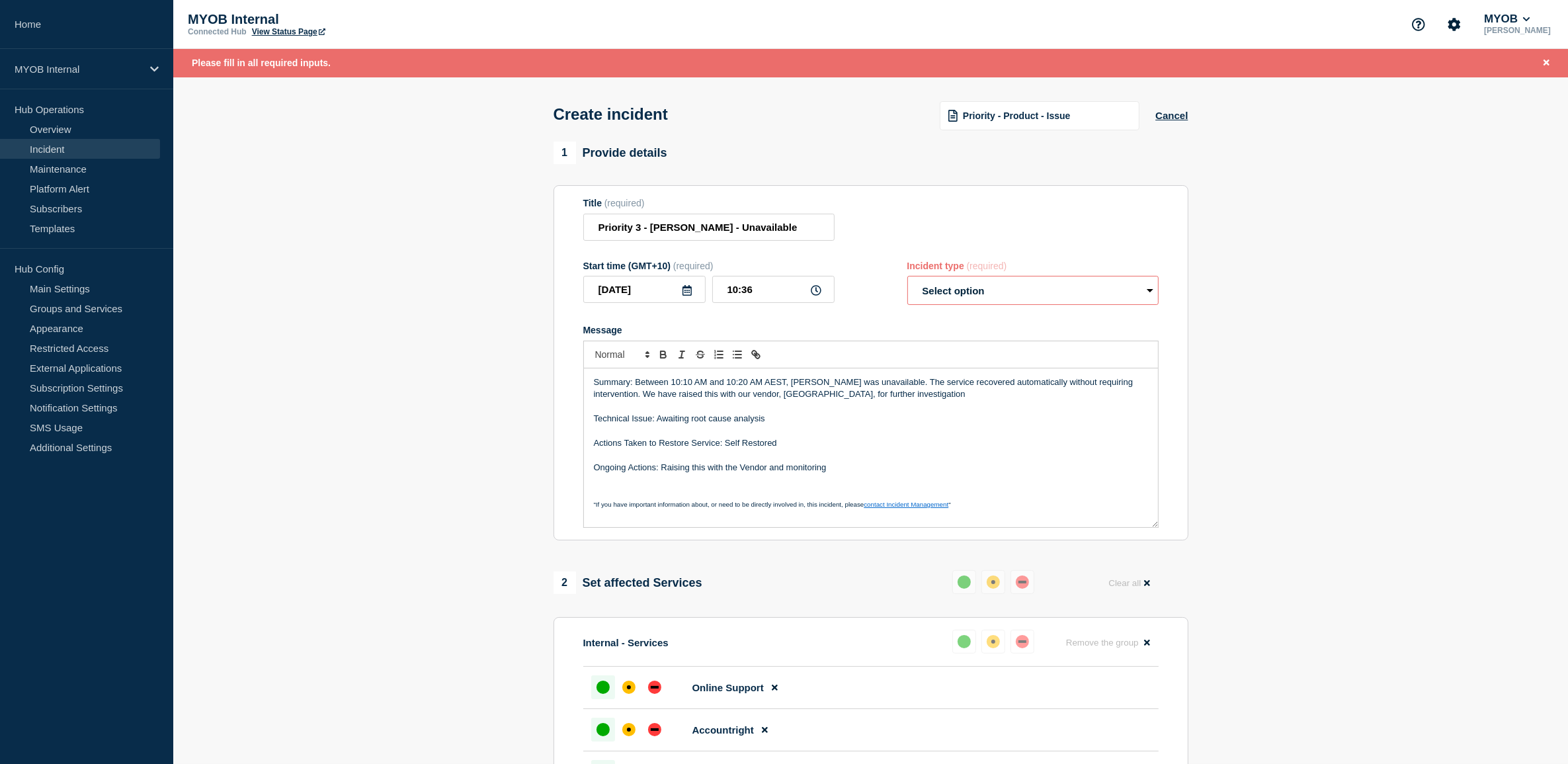
click at [984, 299] on select "Select option Investigating Identified Monitoring" at bounding box center [1032, 290] width 252 height 29
select select "monitoring"
click at [907, 279] on select "Select option Investigating Identified Monitoring" at bounding box center [1032, 290] width 252 height 29
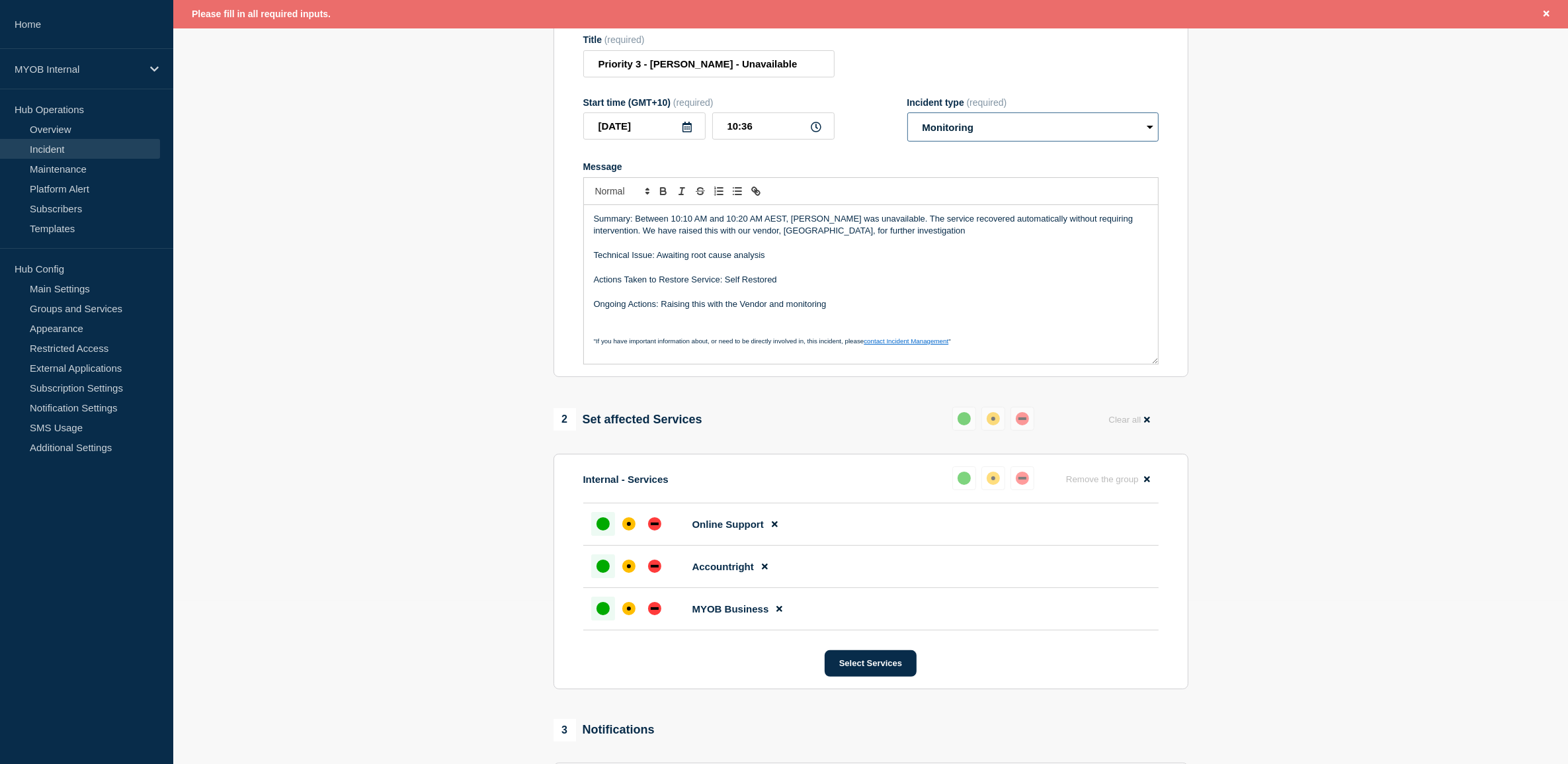
scroll to position [346, 0]
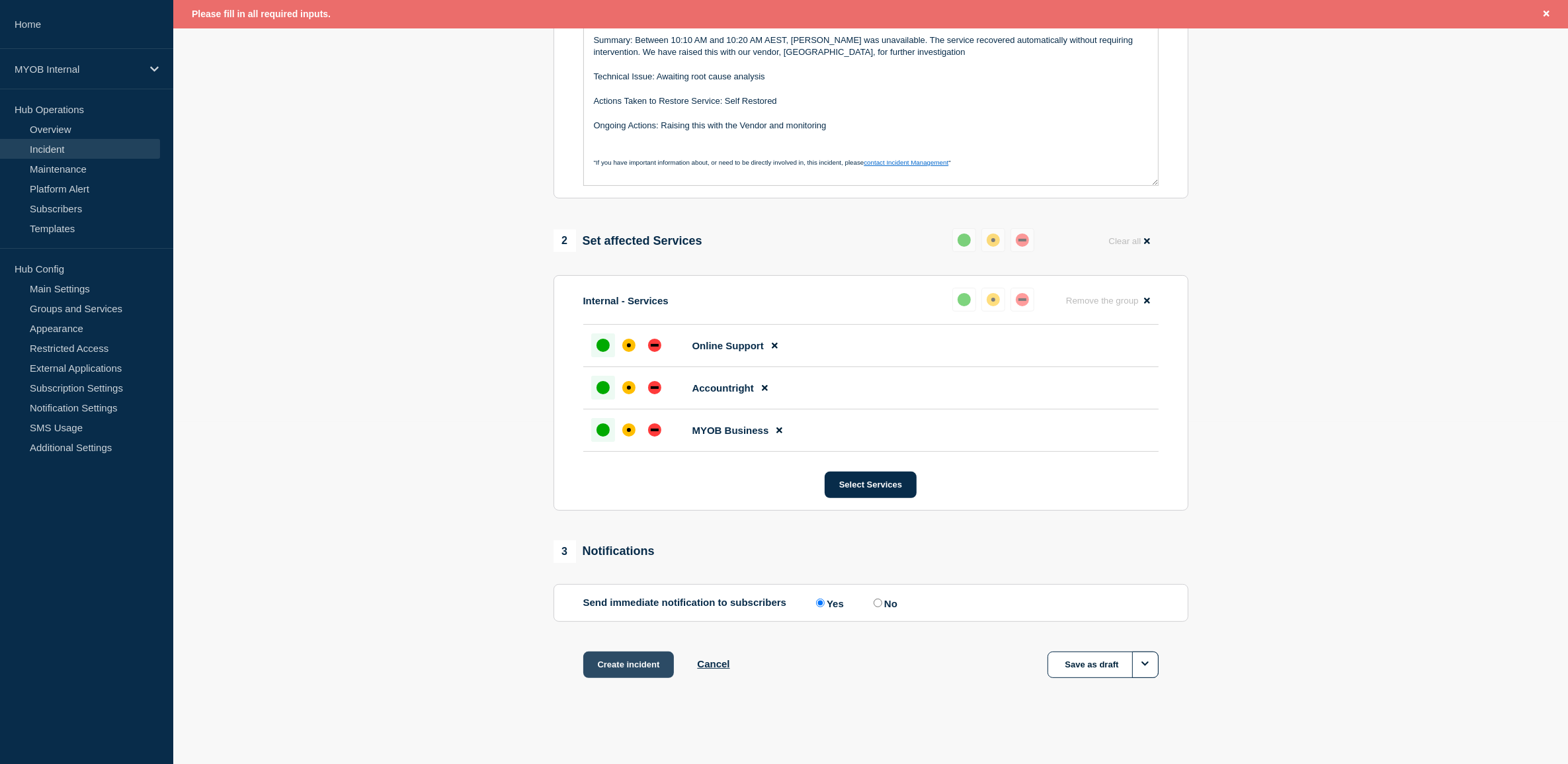
click at [643, 668] on button "Create incident" at bounding box center [629, 665] width 91 height 27
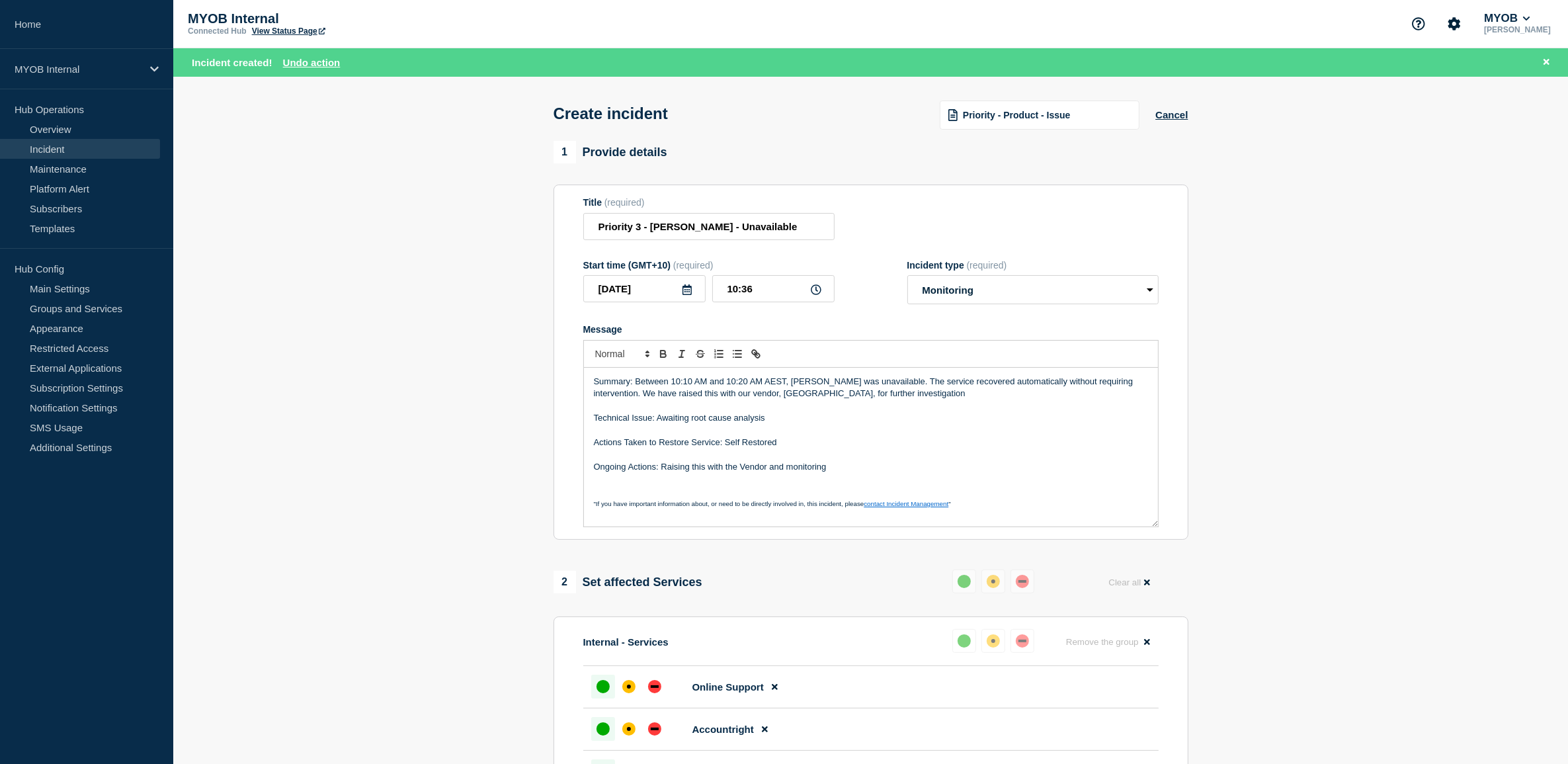
scroll to position [0, 0]
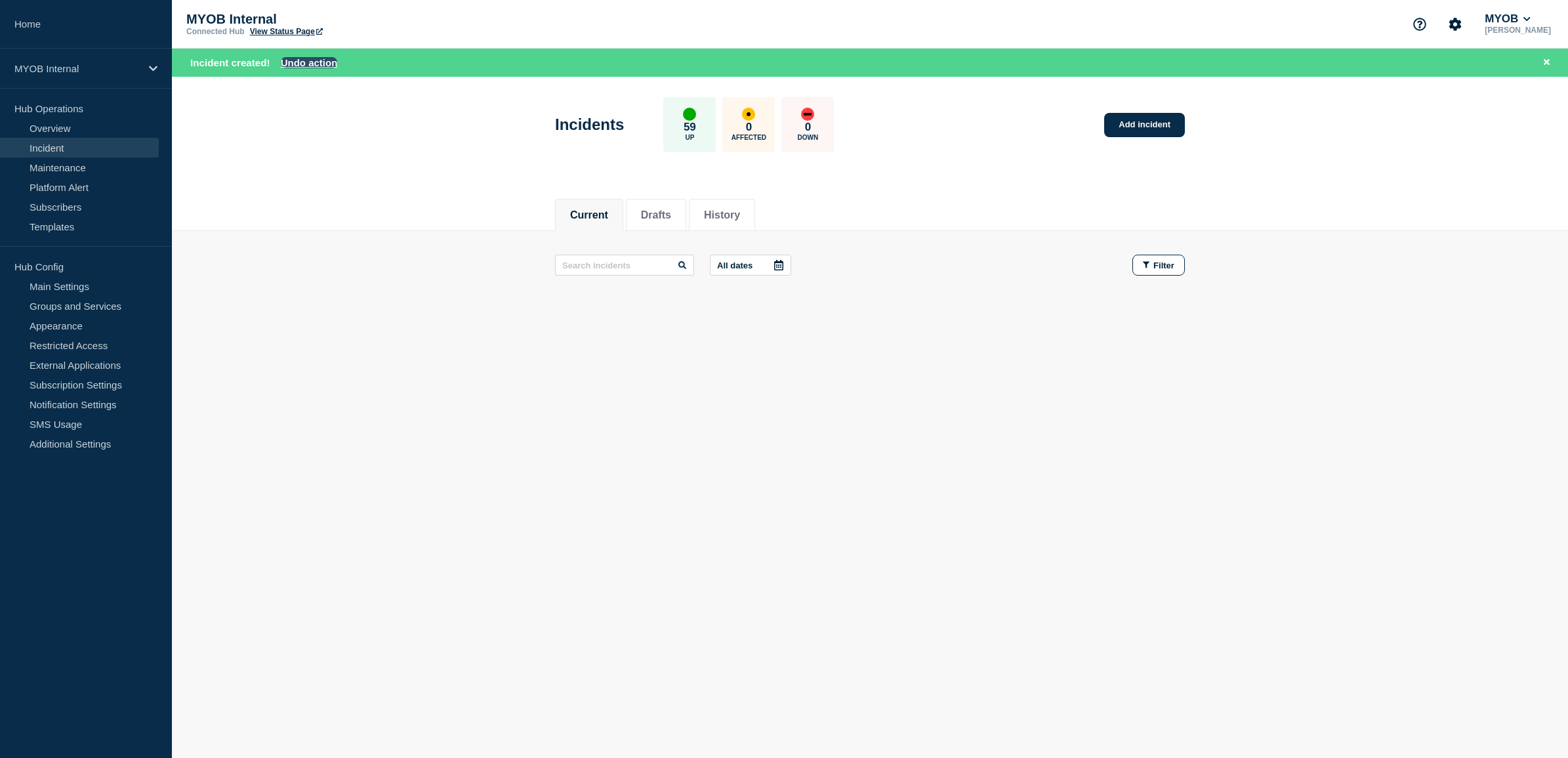
click at [323, 61] on button "Undo action" at bounding box center [309, 63] width 57 height 11
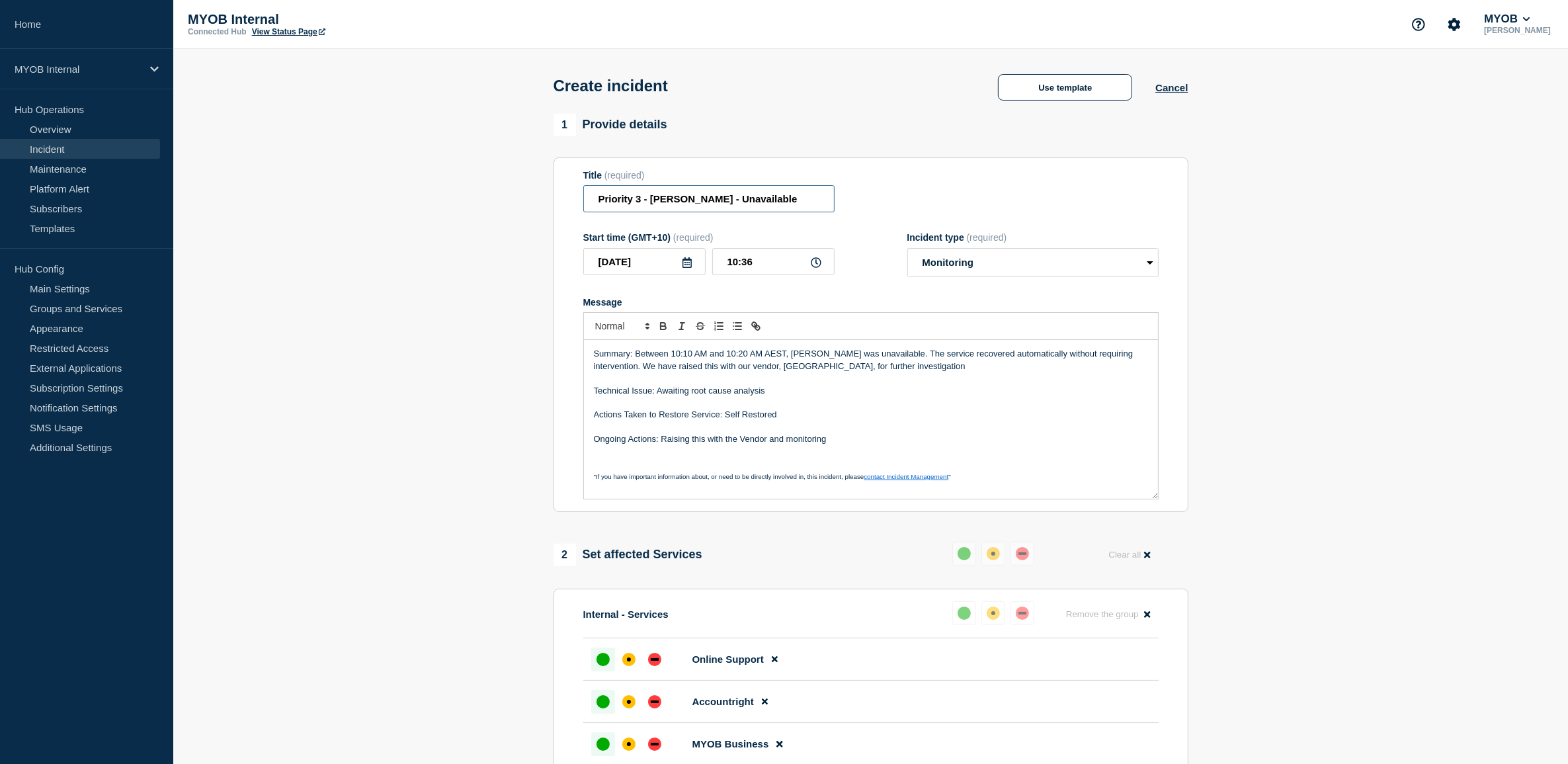
click at [595, 201] on input "Priority 3 - [PERSON_NAME] - Unavailable" at bounding box center [708, 199] width 252 height 28
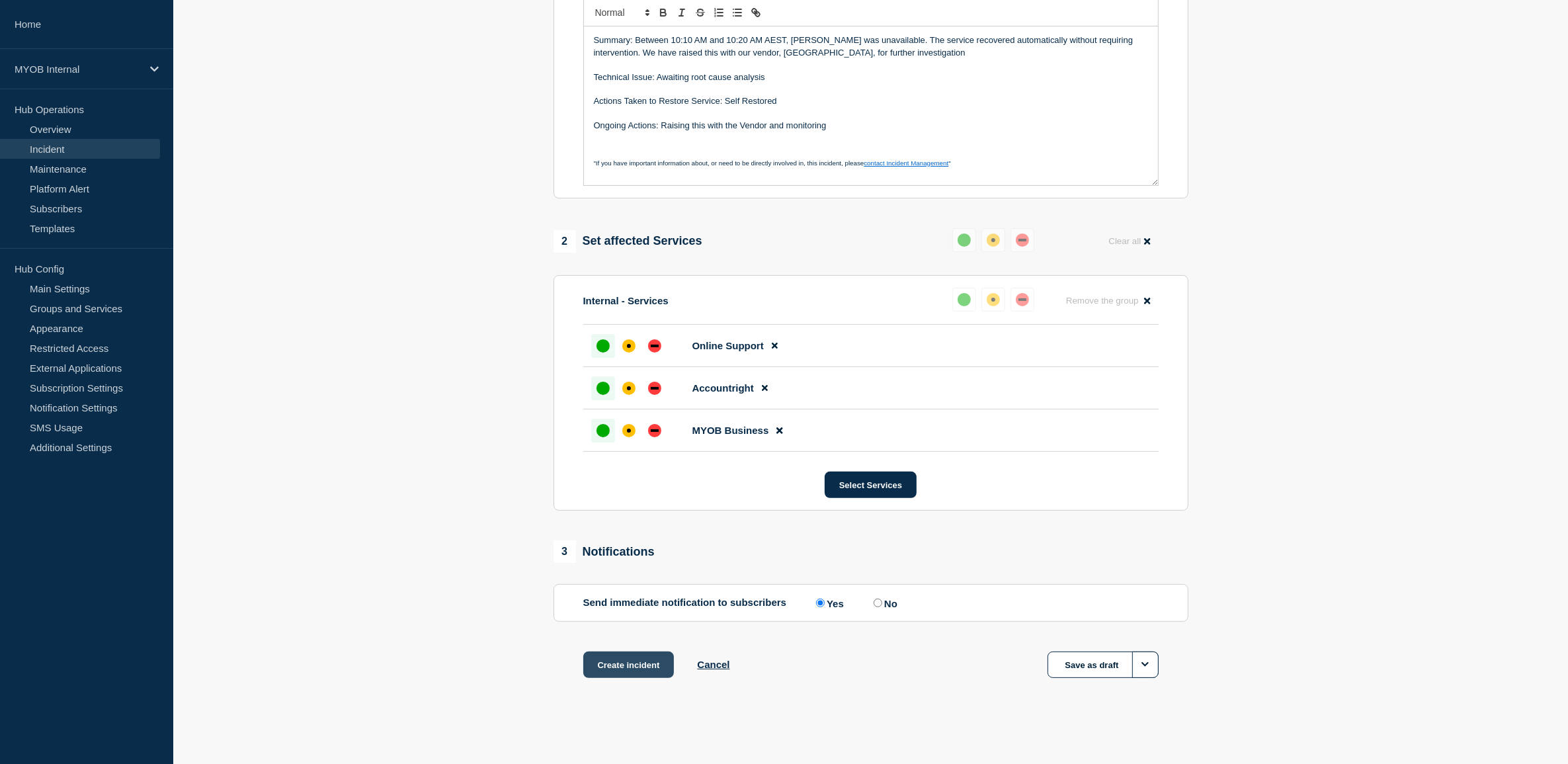
type input "FIRST & FINAL Priority 3 - [PERSON_NAME] - Unavailable"
click at [629, 663] on button "Create incident" at bounding box center [629, 665] width 91 height 27
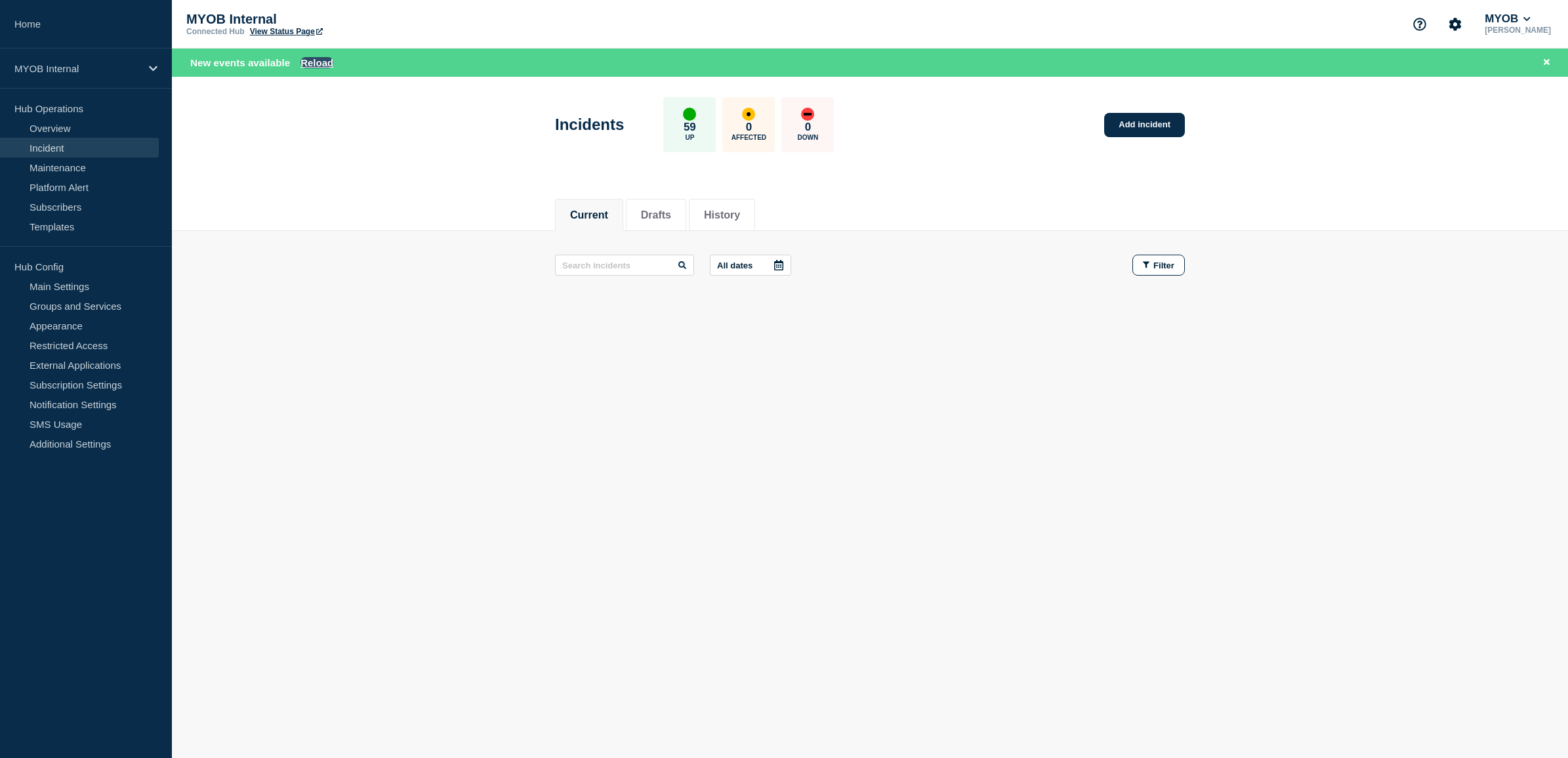
click at [318, 62] on button "Reload" at bounding box center [317, 63] width 33 height 11
